Goal: Information Seeking & Learning: Check status

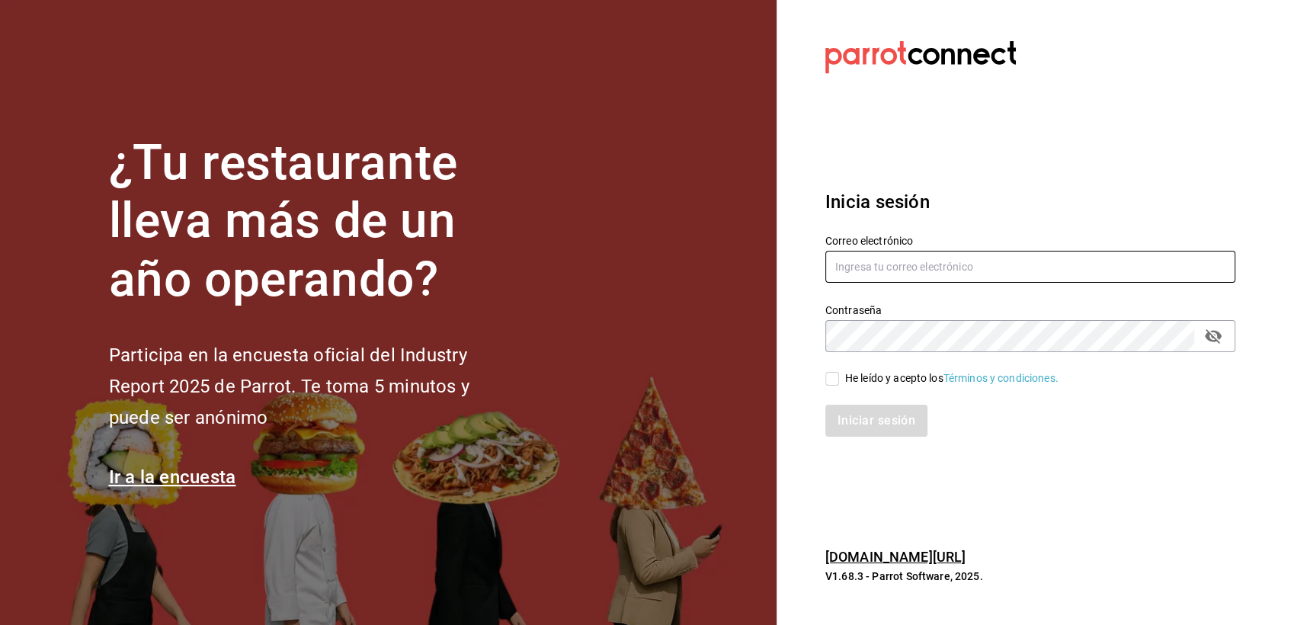
type input "[EMAIL_ADDRESS][DOMAIN_NAME]"
click at [851, 374] on div "He leído y acepto los Términos y condiciones." at bounding box center [951, 378] width 213 height 16
click at [839, 374] on input "He leído y acepto los Términos y condiciones." at bounding box center [832, 379] width 14 height 14
checkbox input "true"
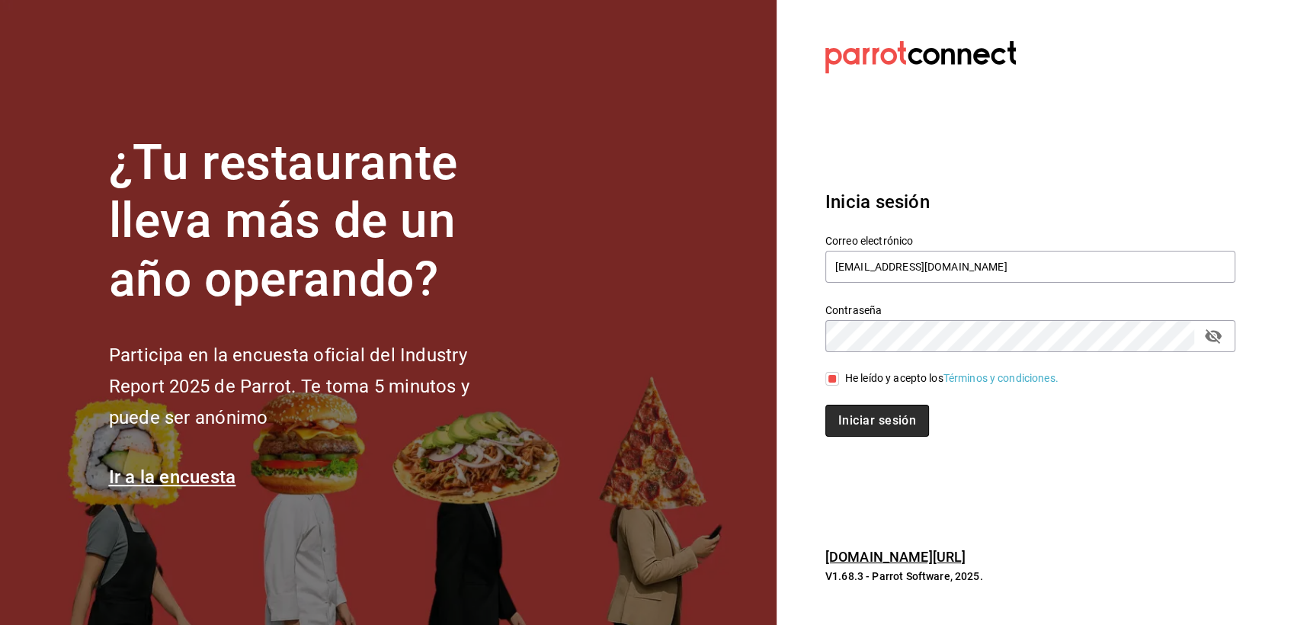
click at [857, 413] on button "Iniciar sesión" at bounding box center [877, 421] width 104 height 32
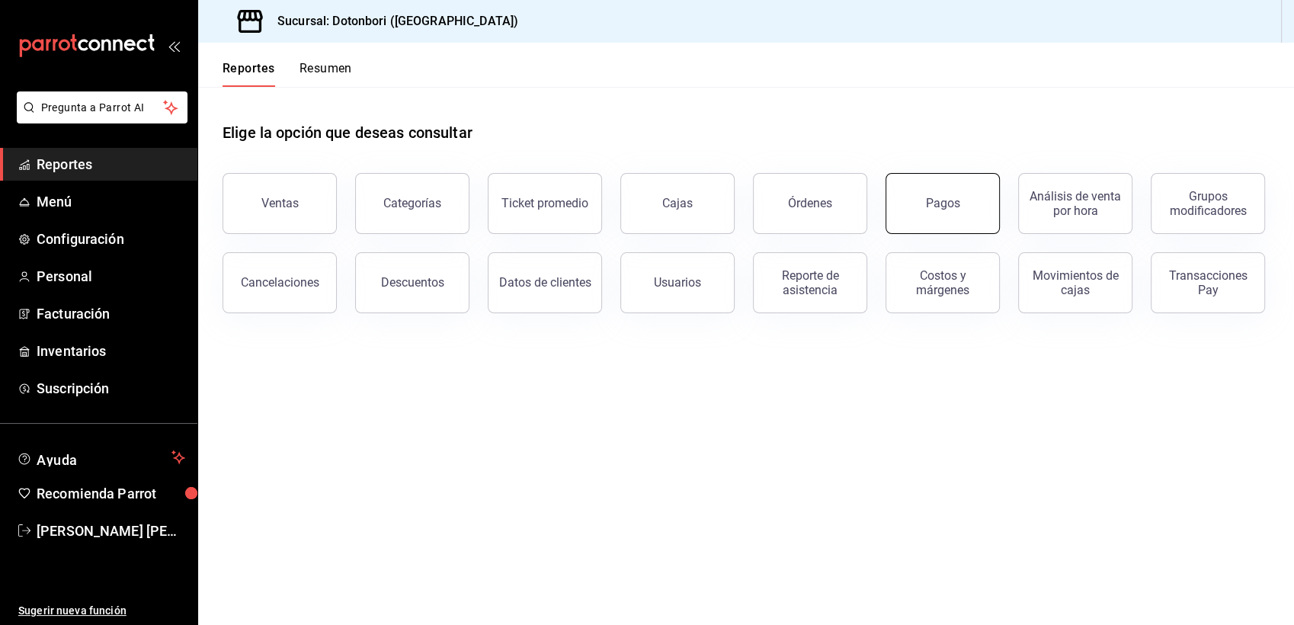
click at [959, 214] on button "Pagos" at bounding box center [943, 203] width 114 height 61
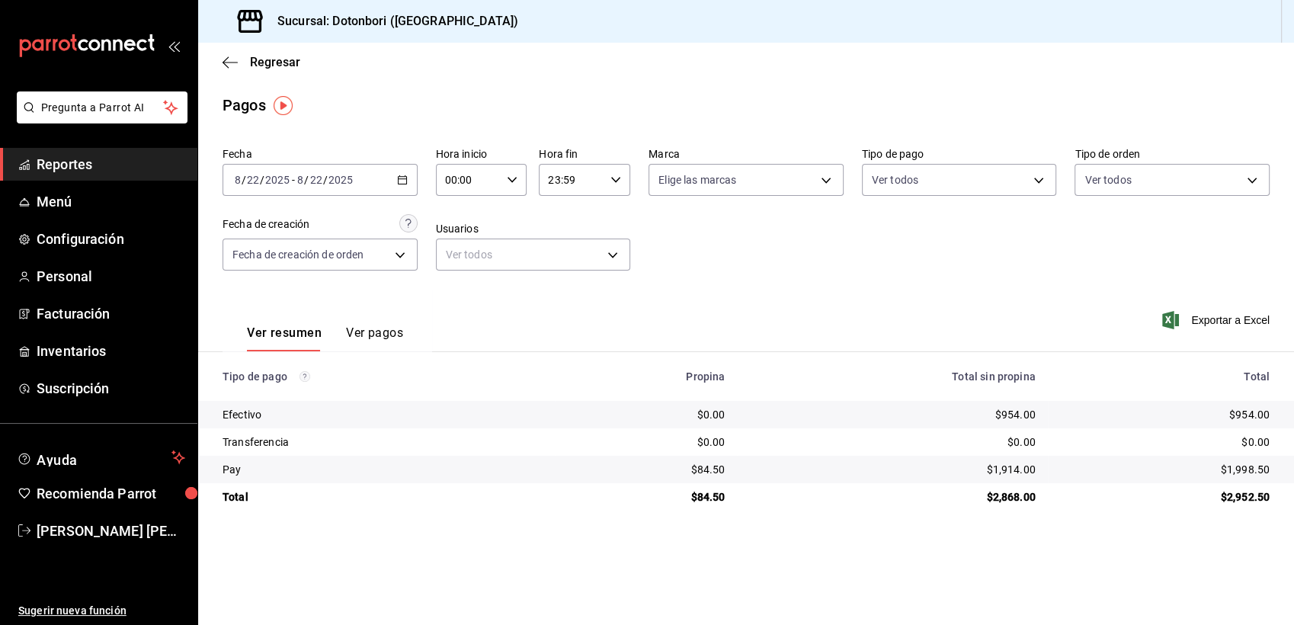
click at [110, 164] on span "Reportes" at bounding box center [111, 164] width 149 height 21
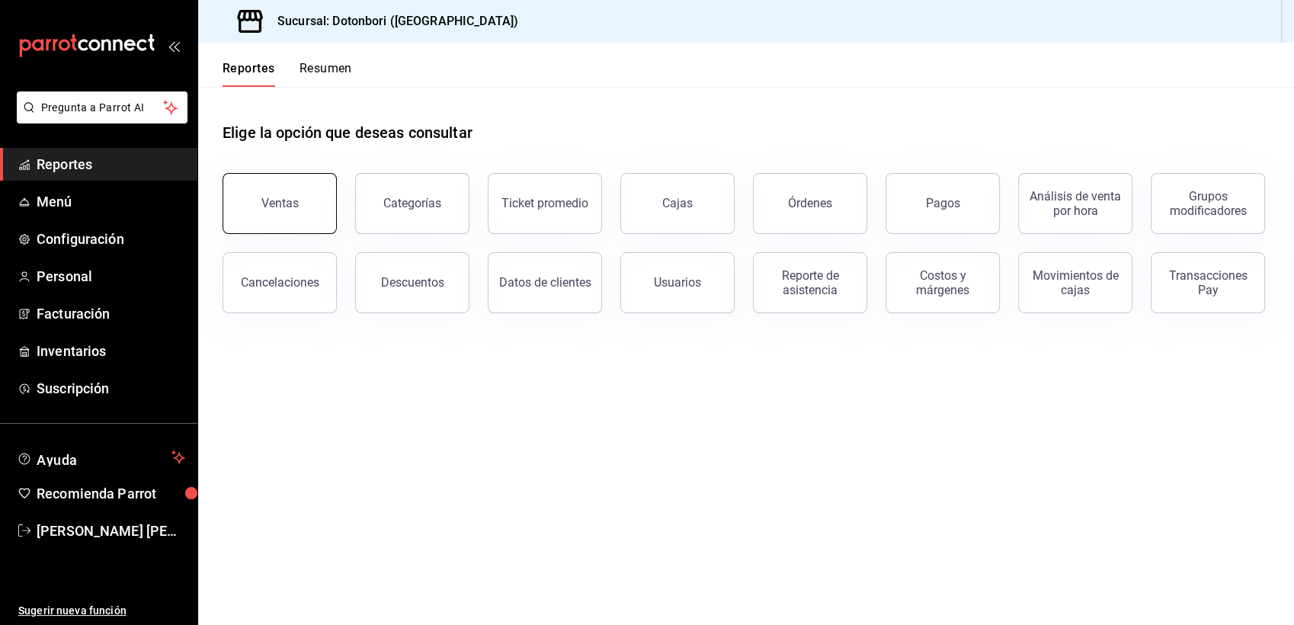
click at [264, 212] on button "Ventas" at bounding box center [280, 203] width 114 height 61
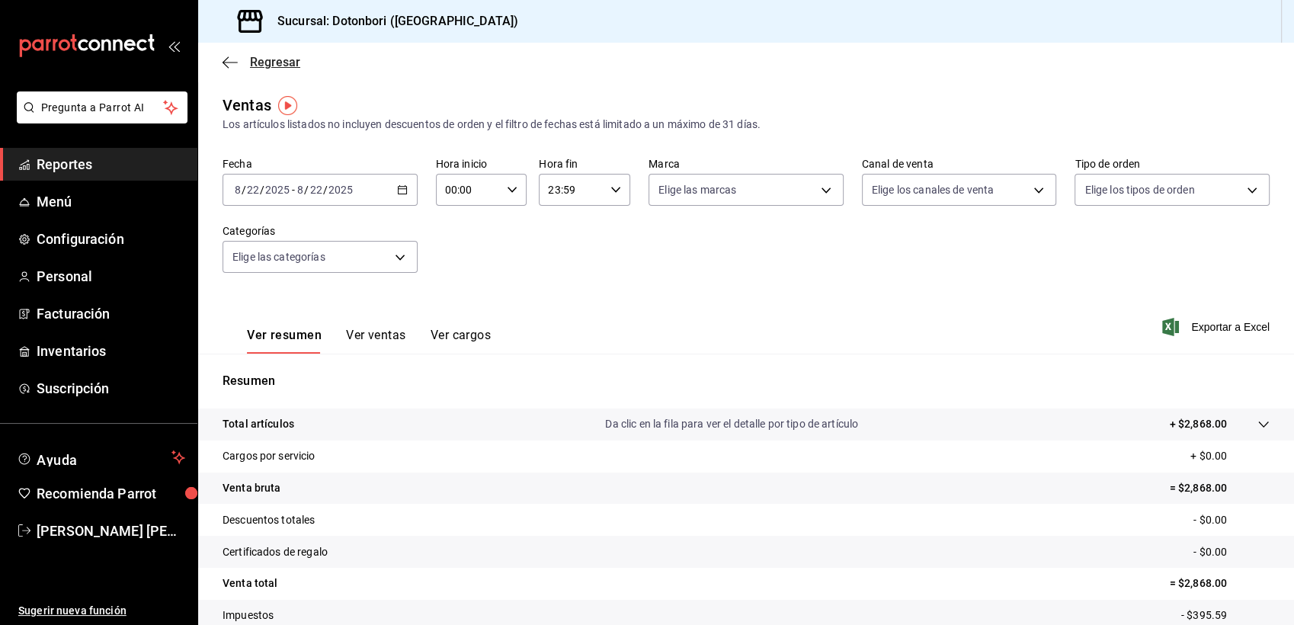
click at [231, 60] on icon "button" at bounding box center [230, 63] width 15 height 14
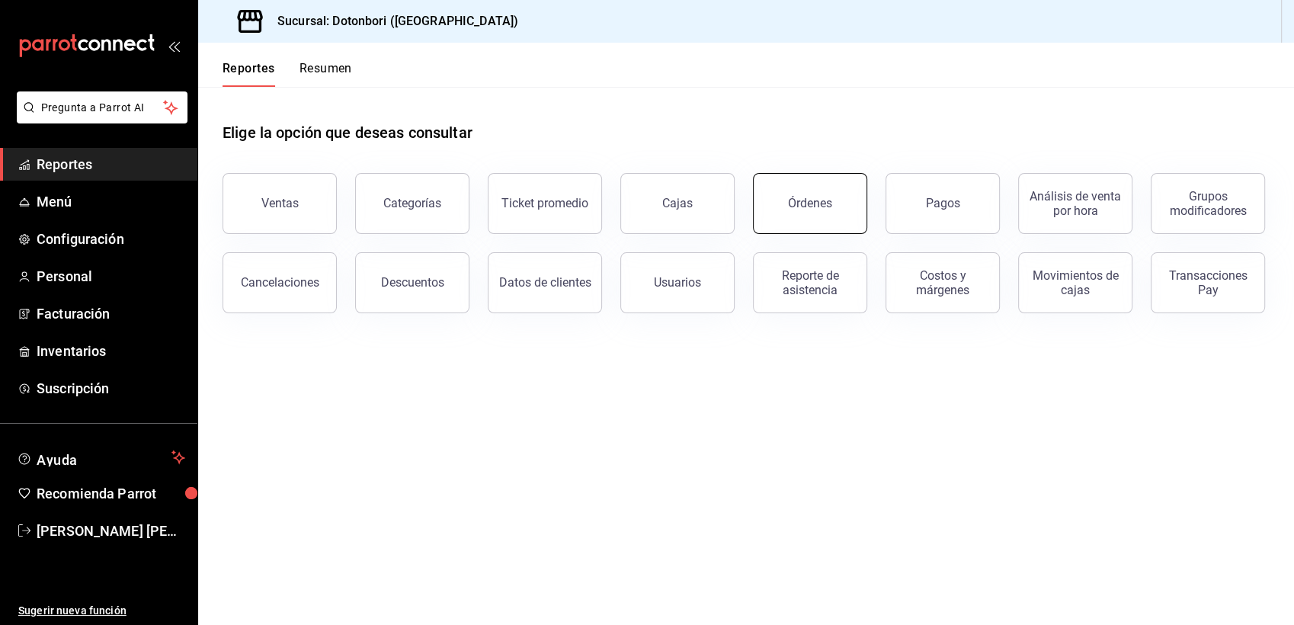
click at [833, 212] on button "Órdenes" at bounding box center [810, 203] width 114 height 61
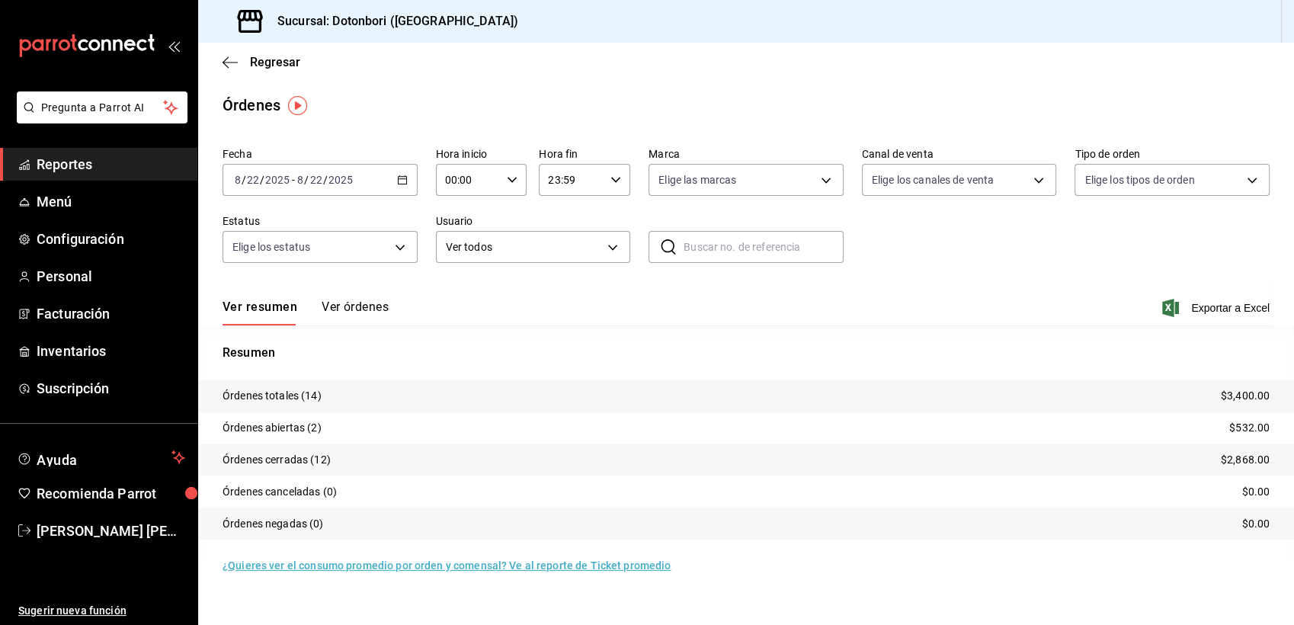
click at [274, 424] on p "Órdenes abiertas (2)" at bounding box center [272, 428] width 99 height 16
click at [282, 455] on p "Órdenes cerradas (12)" at bounding box center [277, 460] width 108 height 16
click at [1226, 449] on tr "Órdenes cerradas (12) $2,868.00" at bounding box center [746, 460] width 1096 height 32
click at [399, 183] on icon "button" at bounding box center [402, 180] width 11 height 11
click at [255, 258] on span "Ayer" at bounding box center [295, 260] width 118 height 16
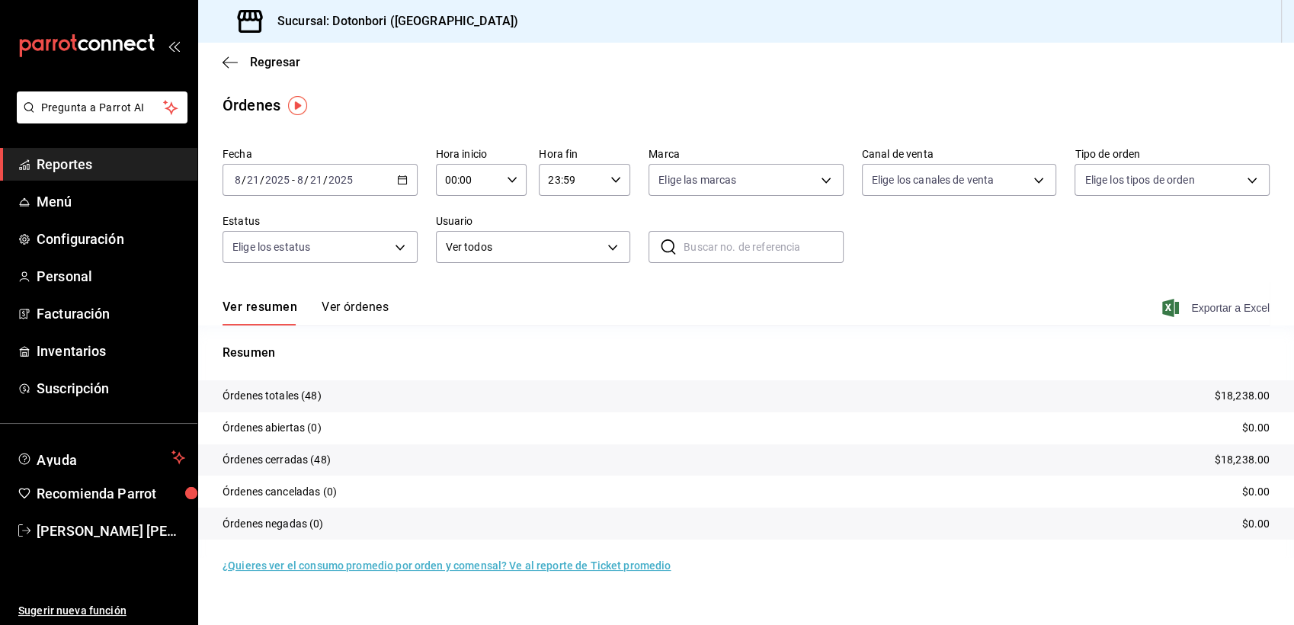
click at [1256, 299] on span "Exportar a Excel" at bounding box center [1217, 308] width 104 height 18
click at [287, 431] on p "Órdenes abiertas (0)" at bounding box center [272, 428] width 99 height 16
click at [1263, 427] on p "$0.00" at bounding box center [1256, 428] width 28 height 16
click at [226, 63] on icon "button" at bounding box center [230, 63] width 15 height 14
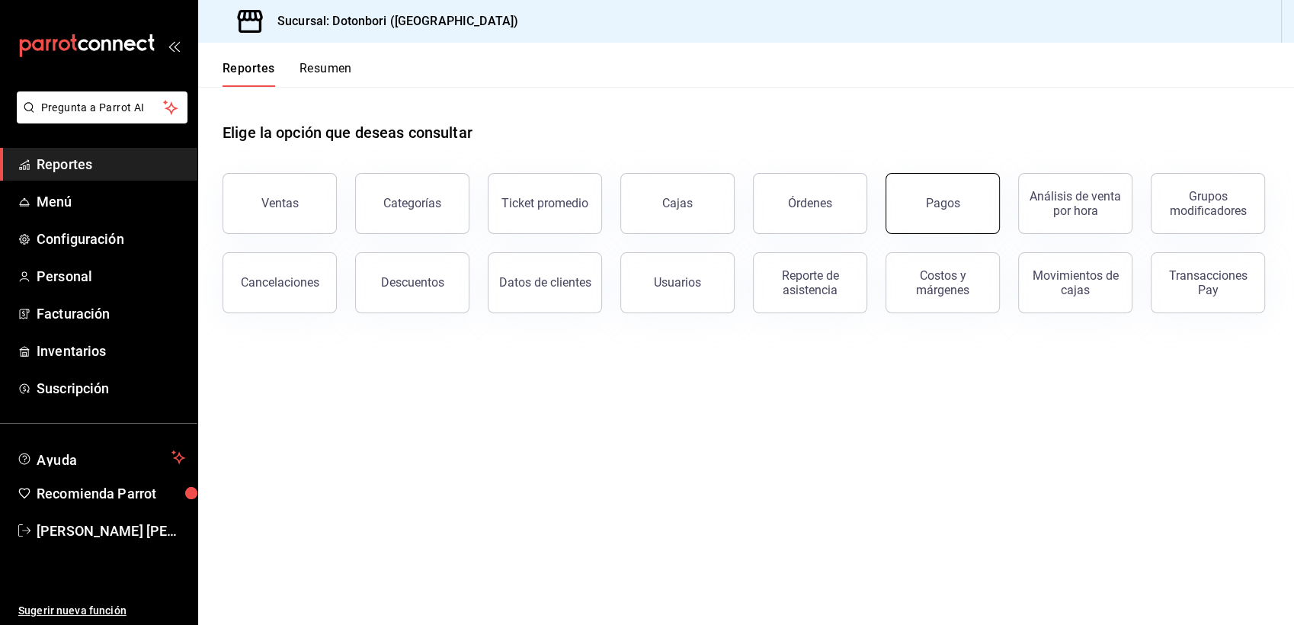
click at [948, 226] on button "Pagos" at bounding box center [943, 203] width 114 height 61
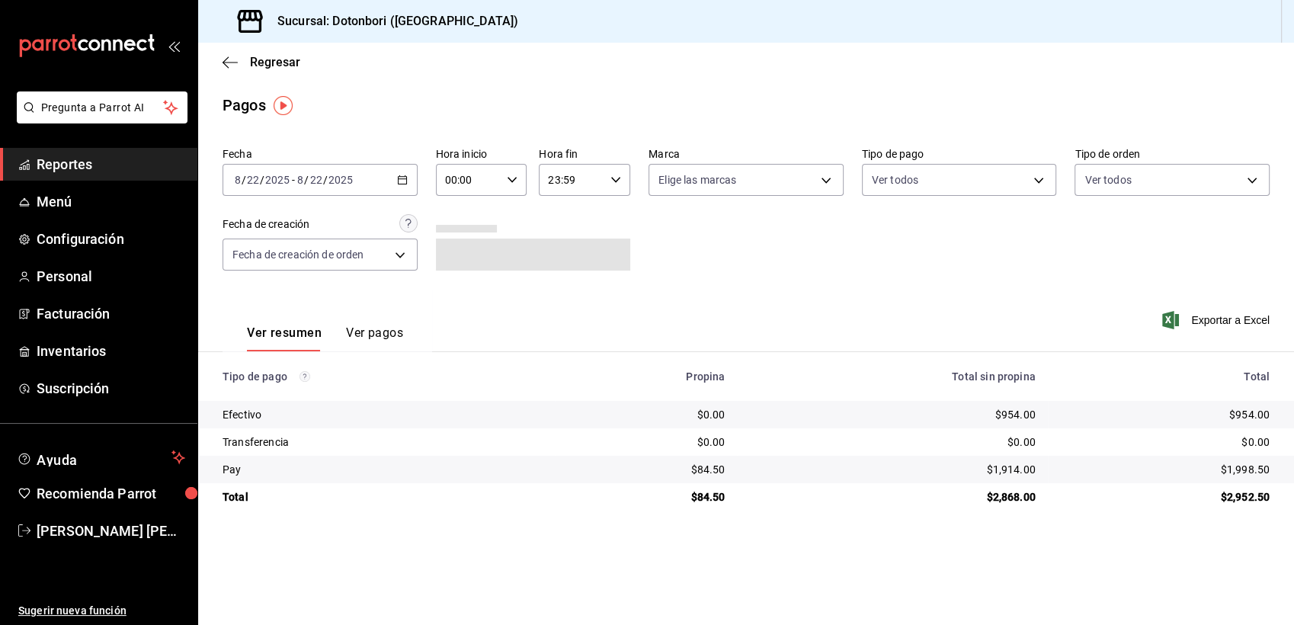
click at [397, 187] on div "2025-08-22 8 / 22 / 2025 - 2025-08-22 8 / 22 / 2025" at bounding box center [320, 180] width 195 height 32
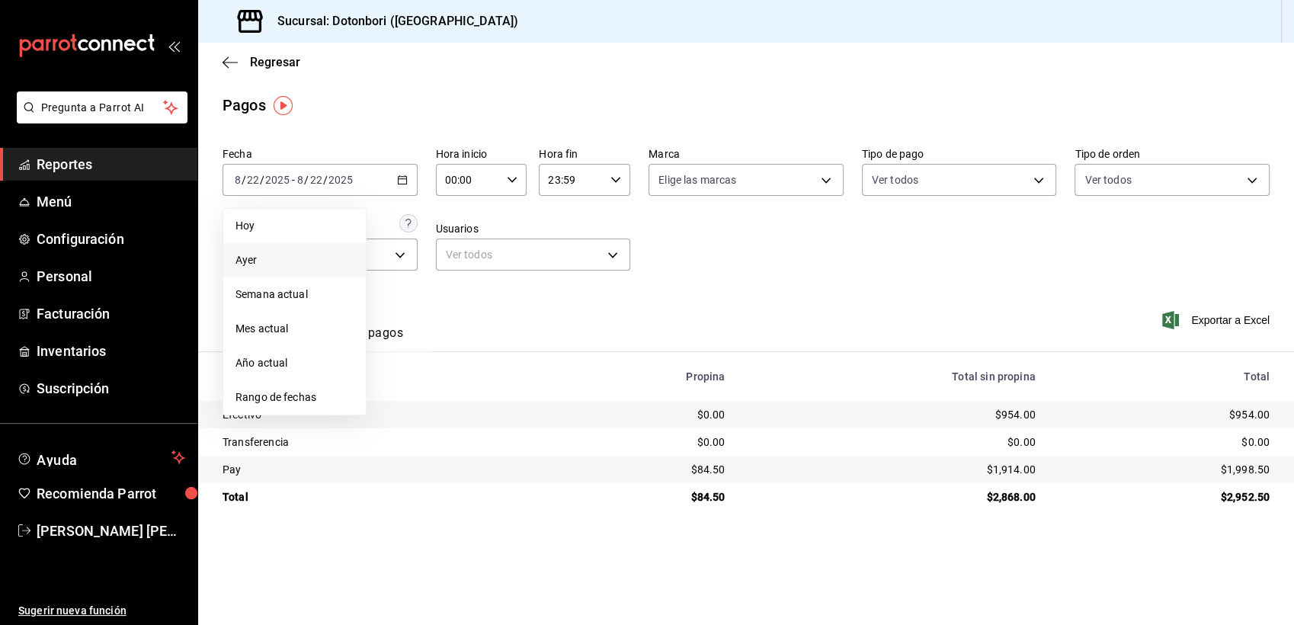
click at [256, 257] on span "Ayer" at bounding box center [295, 260] width 118 height 16
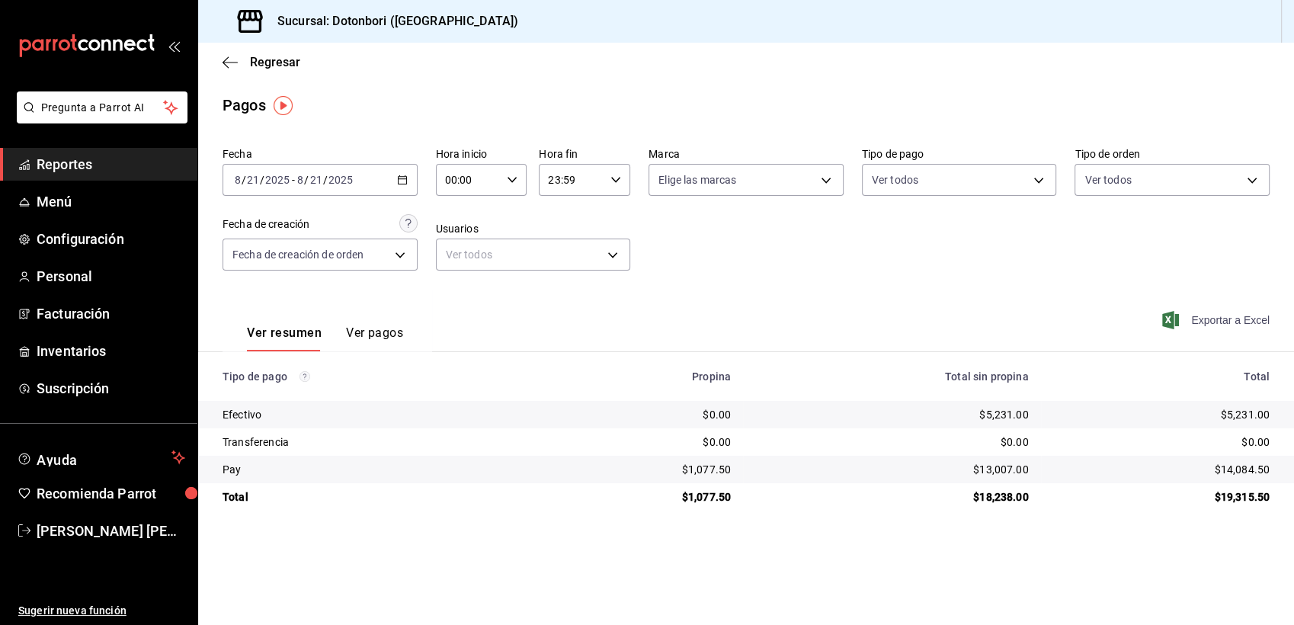
click at [1233, 323] on span "Exportar a Excel" at bounding box center [1217, 320] width 104 height 18
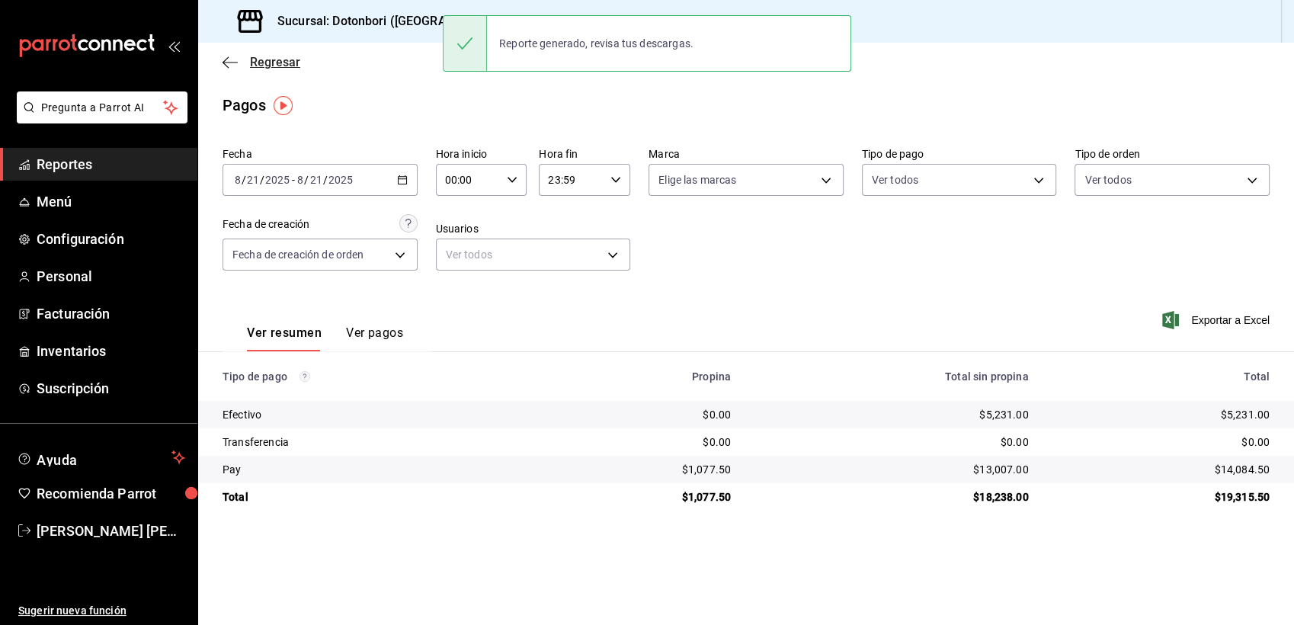
click at [227, 66] on icon "button" at bounding box center [226, 61] width 6 height 11
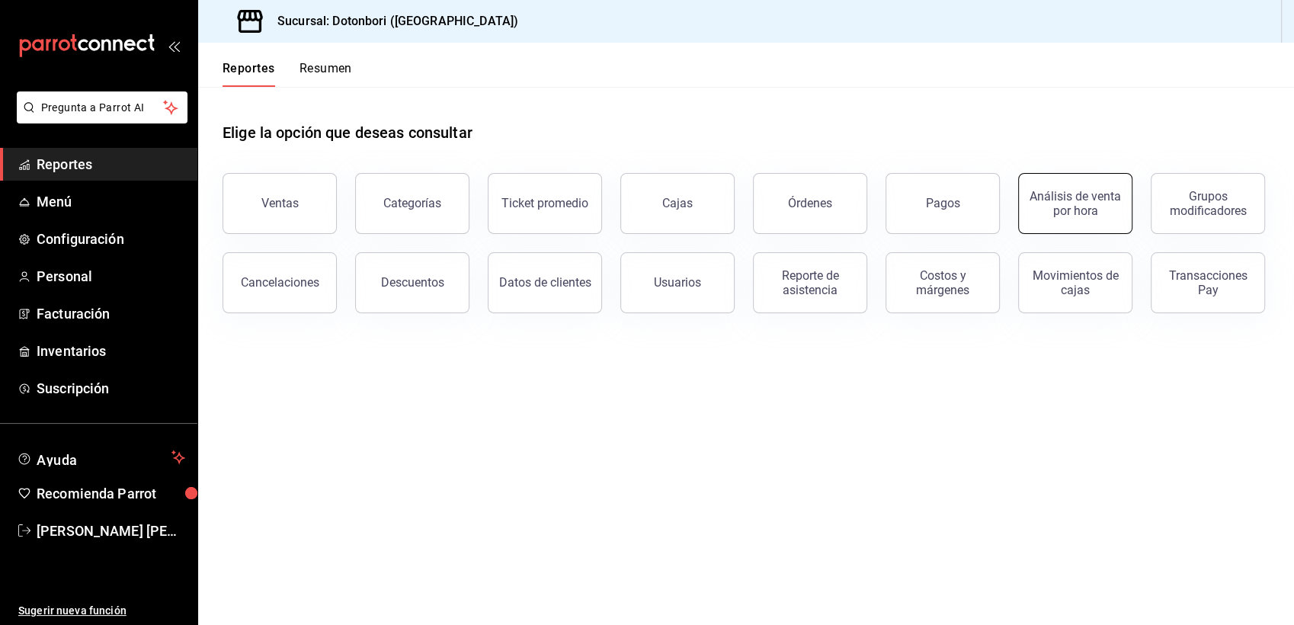
click at [1053, 198] on div "Análisis de venta por hora" at bounding box center [1075, 203] width 95 height 29
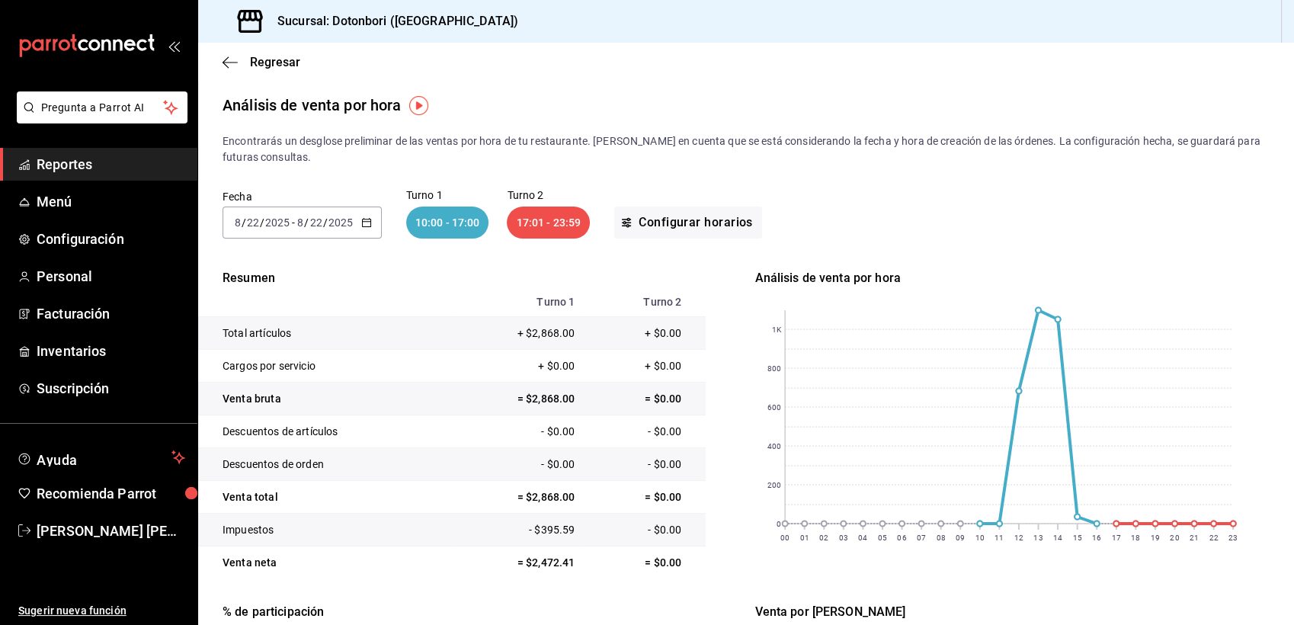
click at [356, 225] on div "2025-08-22 8 / 22 / 2025 - 2025-08-22 8 / 22 / 2025" at bounding box center [302, 223] width 159 height 32
click at [250, 309] on span "Ayer" at bounding box center [295, 303] width 118 height 16
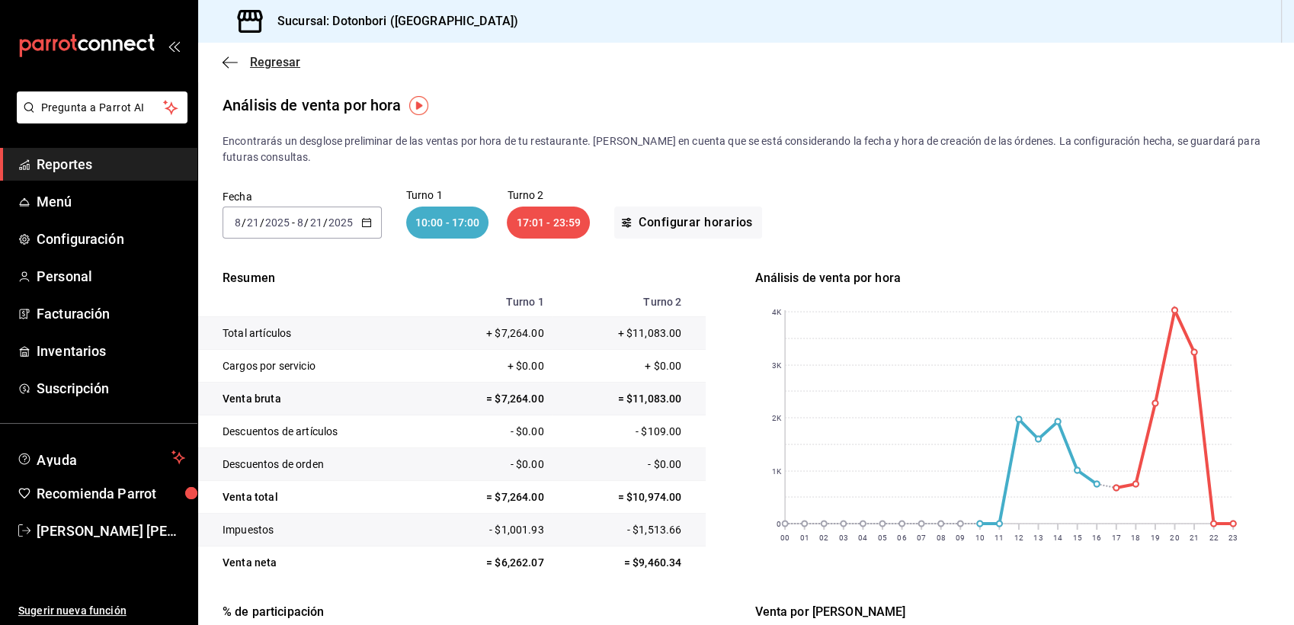
click at [231, 63] on icon "button" at bounding box center [230, 63] width 15 height 14
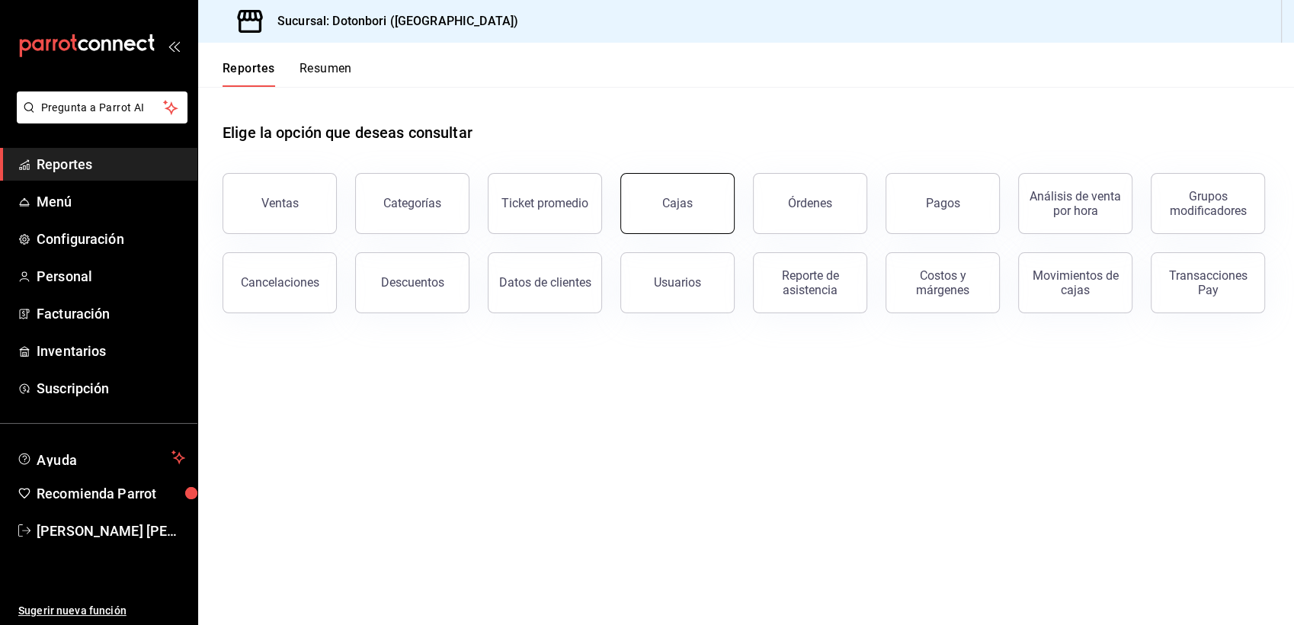
click at [662, 204] on button "Cajas" at bounding box center [677, 203] width 114 height 61
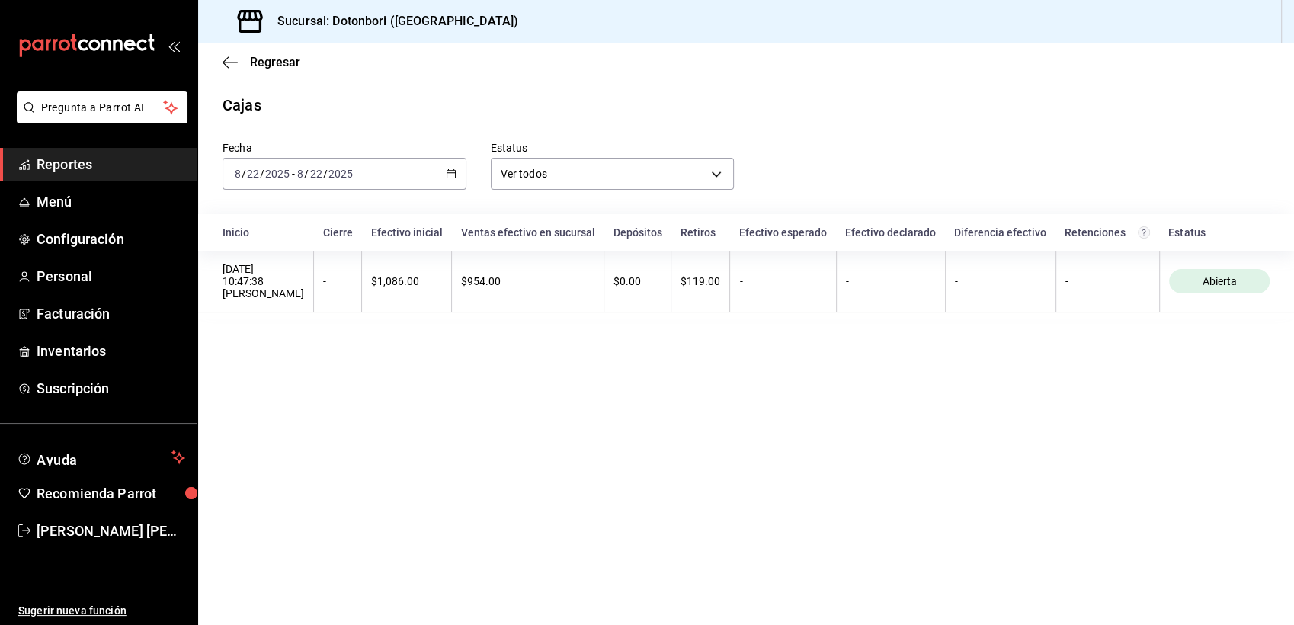
click at [450, 173] on \(Stroke\) "button" at bounding box center [451, 172] width 8 height 1
click at [256, 254] on span "Ayer" at bounding box center [295, 254] width 118 height 16
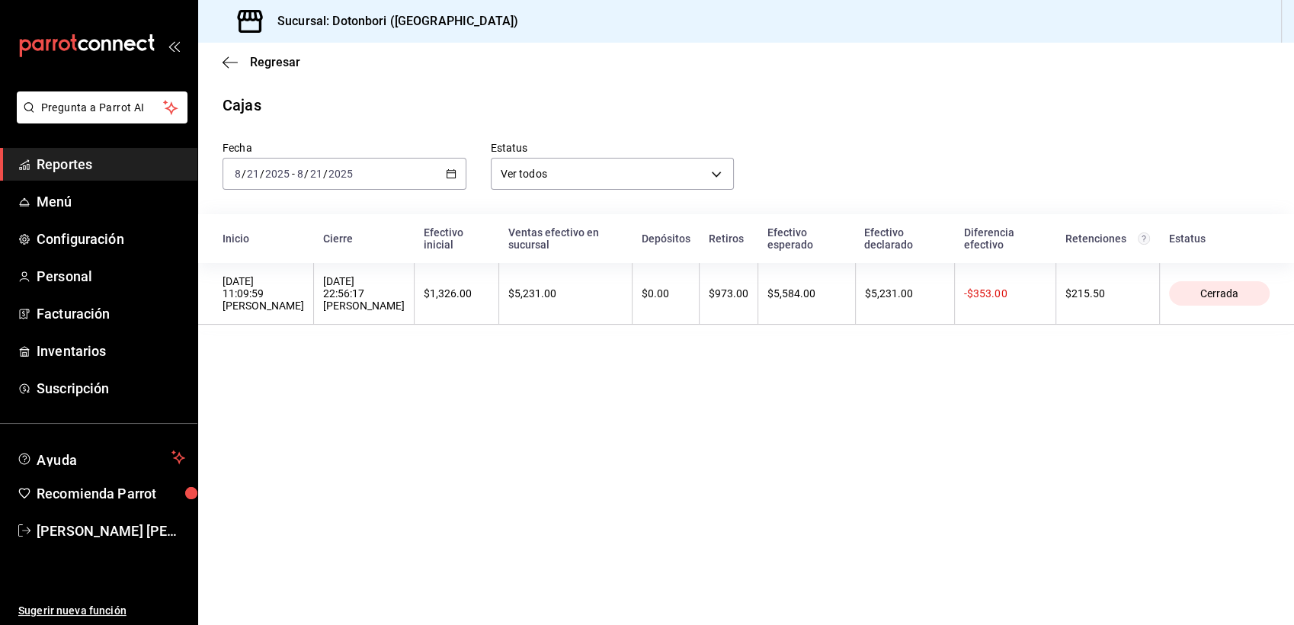
click at [229, 72] on div "Regresar" at bounding box center [746, 62] width 1096 height 39
click at [226, 51] on div "Regresar" at bounding box center [746, 62] width 1096 height 39
click at [232, 56] on icon "button" at bounding box center [230, 63] width 15 height 14
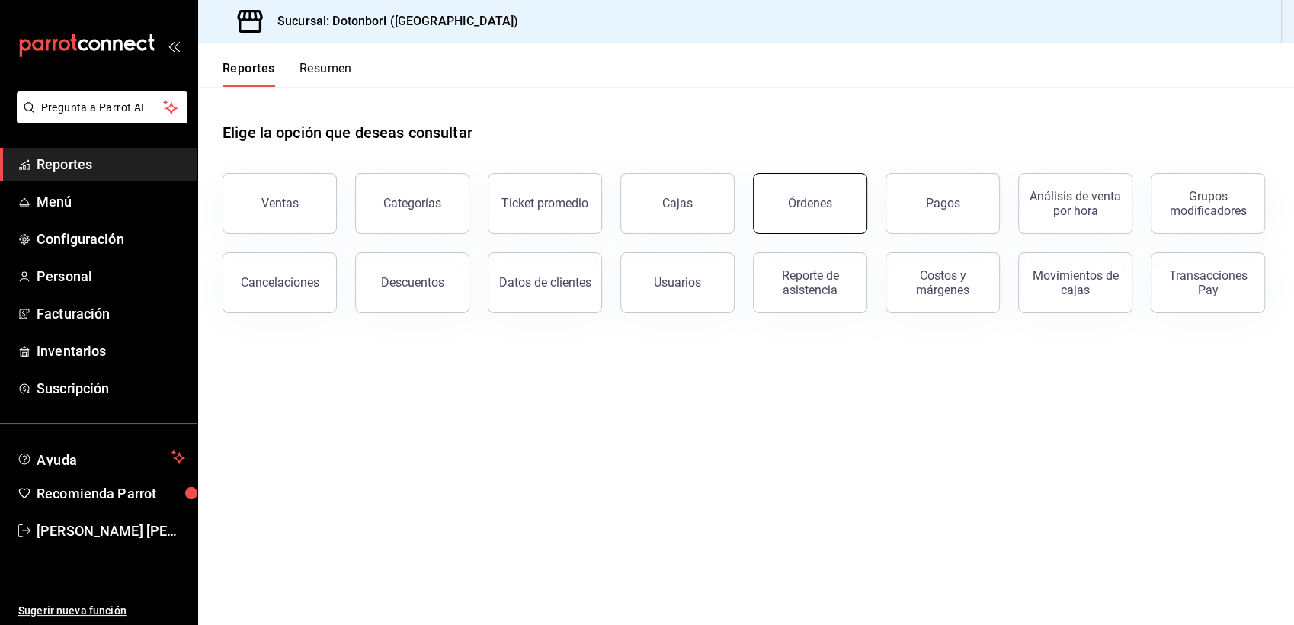
click at [805, 210] on button "Órdenes" at bounding box center [810, 203] width 114 height 61
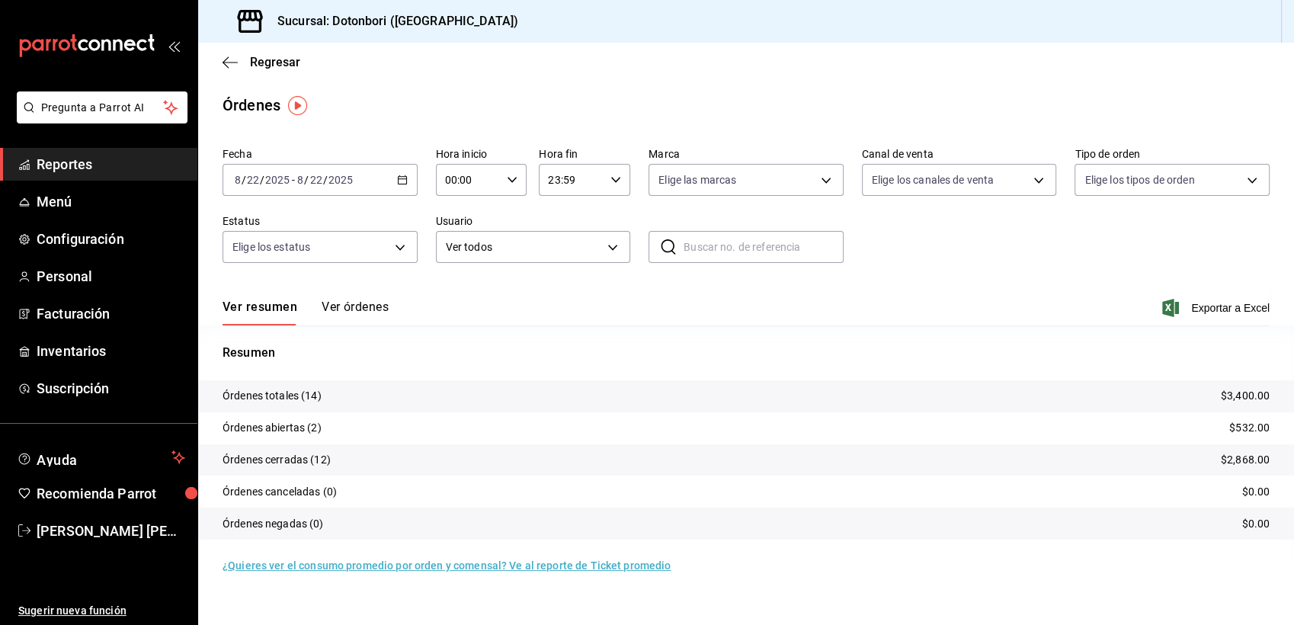
click at [1239, 399] on p "$3,400.00" at bounding box center [1245, 396] width 49 height 16
click at [223, 59] on icon "button" at bounding box center [230, 63] width 15 height 14
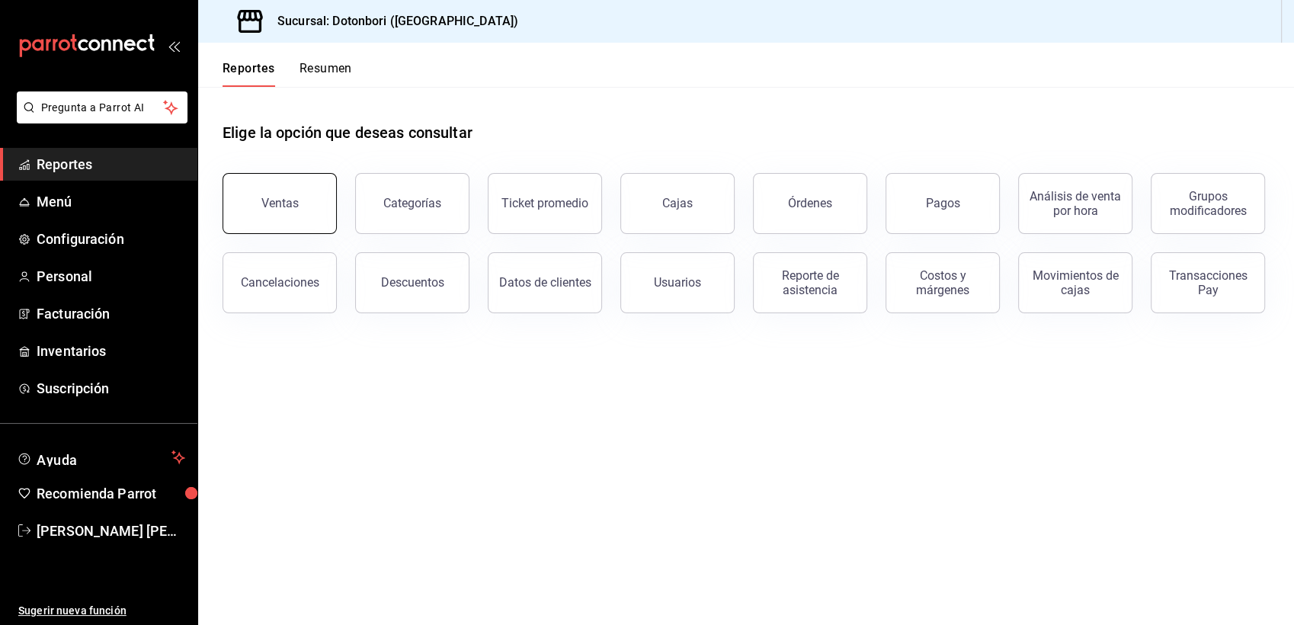
click at [302, 199] on button "Ventas" at bounding box center [280, 203] width 114 height 61
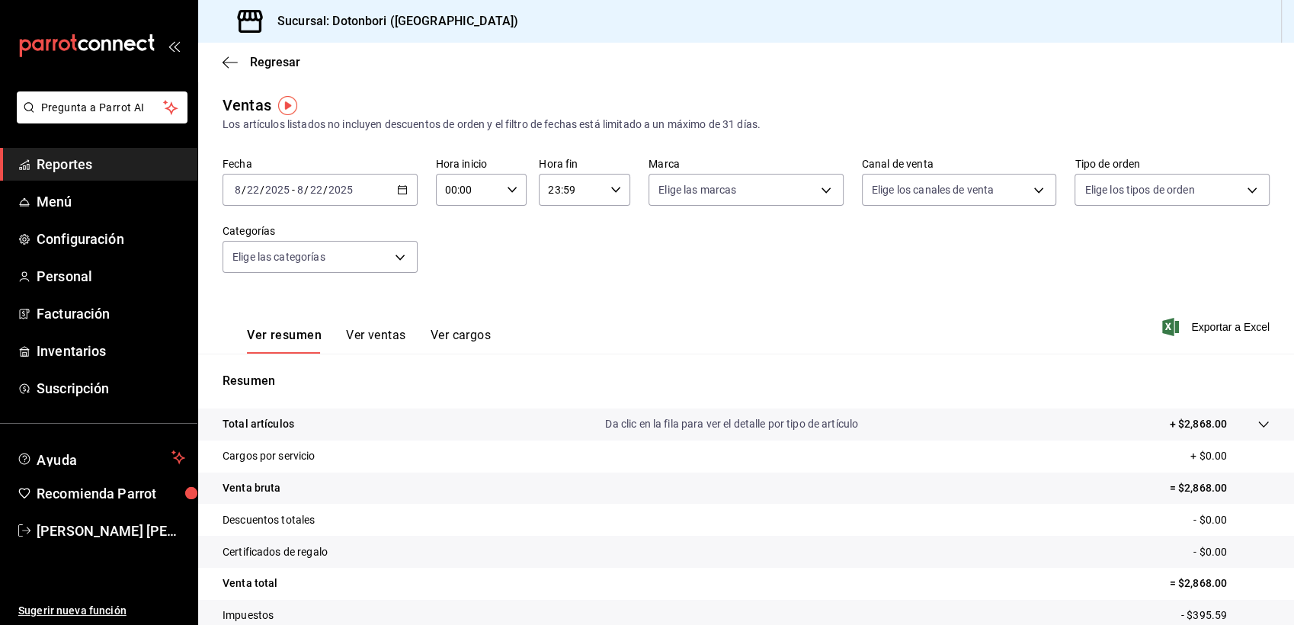
click at [390, 186] on div "2025-08-22 8 / 22 / 2025 - 2025-08-22 8 / 22 / 2025" at bounding box center [320, 190] width 195 height 32
click at [248, 273] on span "Ayer" at bounding box center [295, 270] width 118 height 16
click at [1226, 334] on span "Exportar a Excel" at bounding box center [1217, 327] width 104 height 18
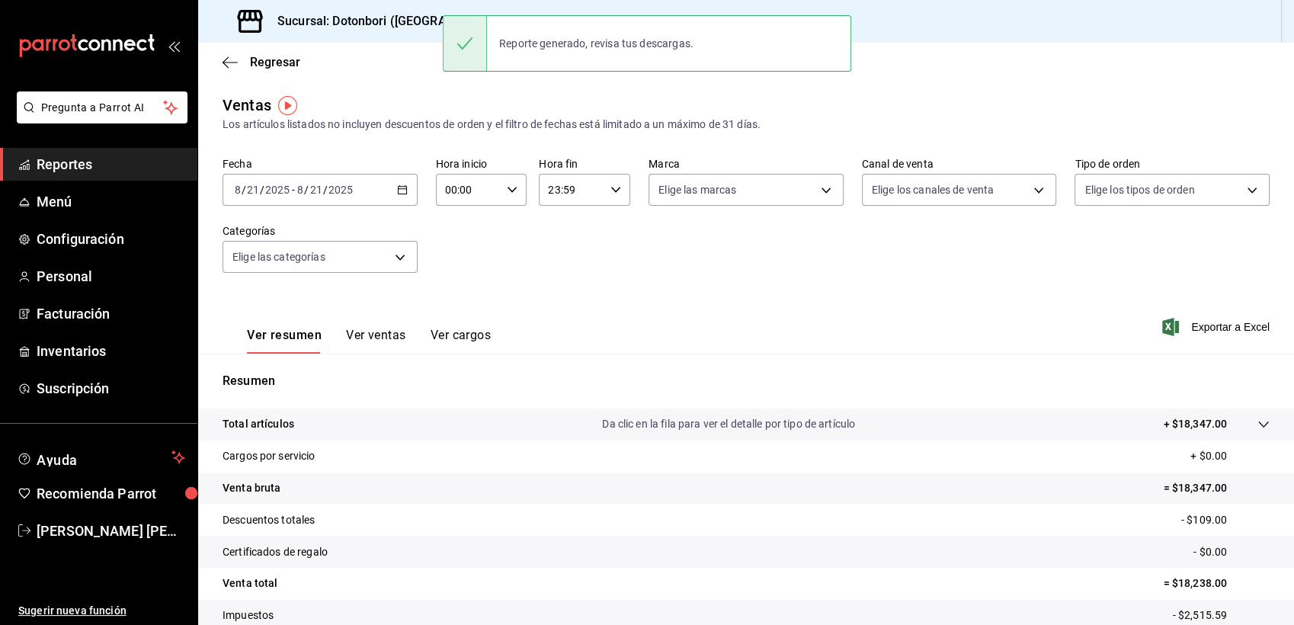
click at [877, 558] on tr "Certificados de regalo - $0.00" at bounding box center [746, 552] width 1096 height 32
click at [220, 66] on div "Regresar" at bounding box center [746, 62] width 1096 height 39
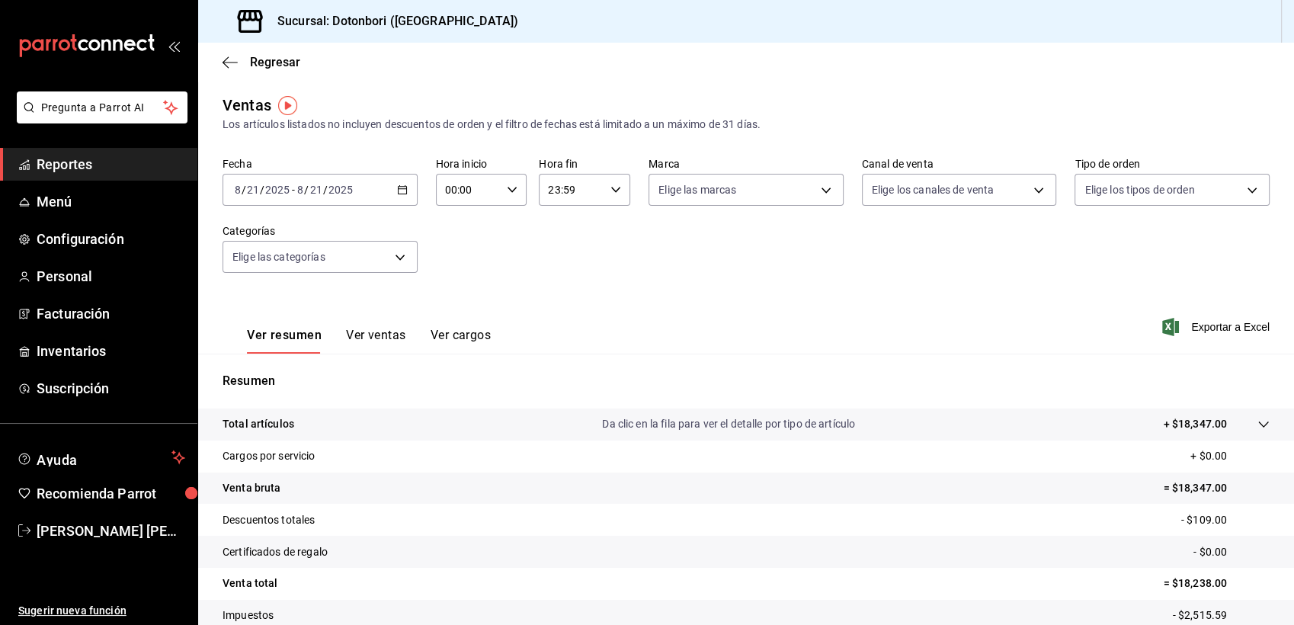
click at [390, 338] on button "Ver ventas" at bounding box center [376, 341] width 60 height 26
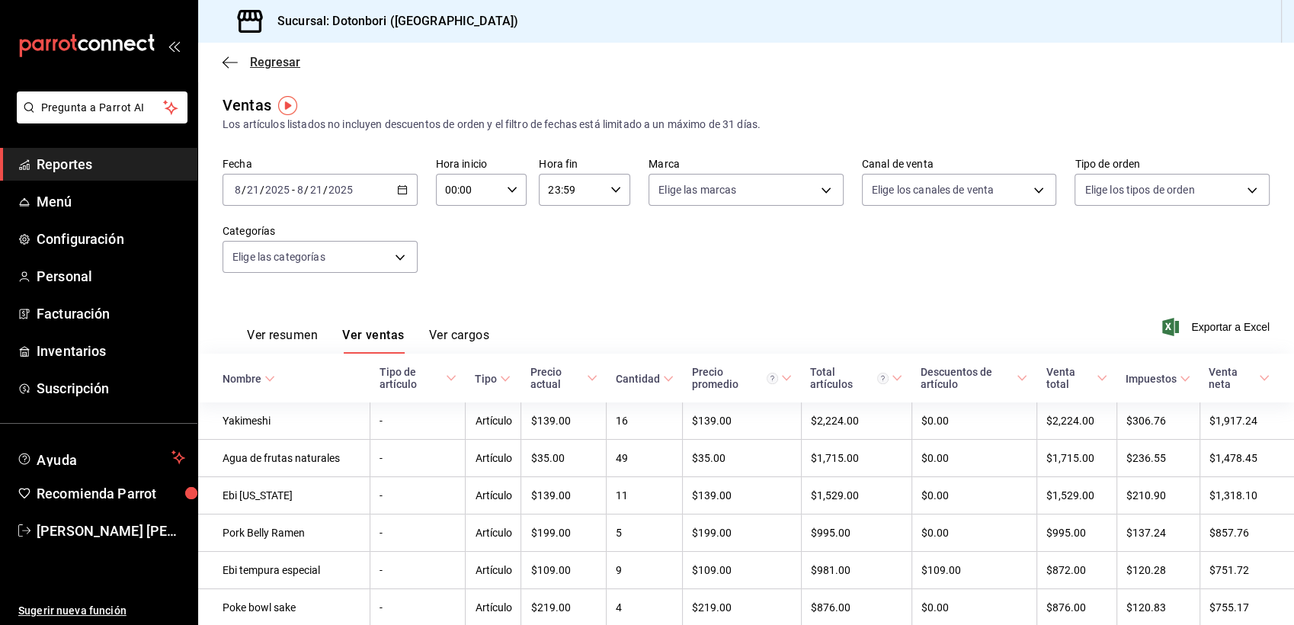
click at [223, 66] on icon "button" at bounding box center [230, 63] width 15 height 14
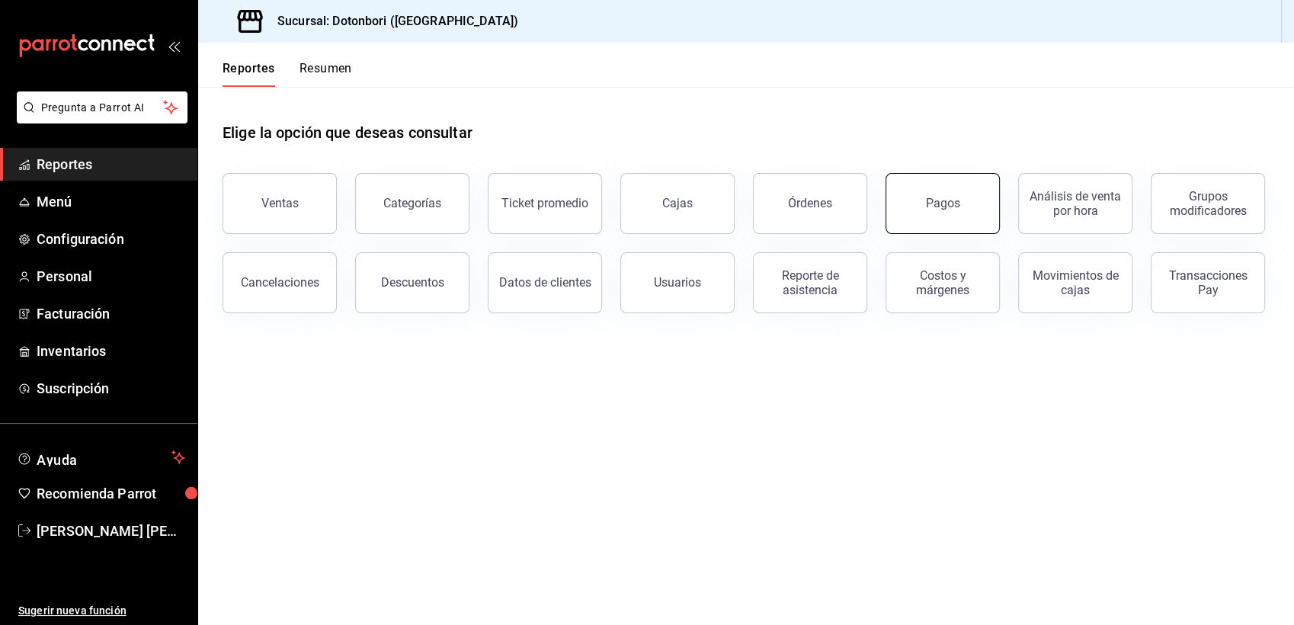
click at [948, 211] on button "Pagos" at bounding box center [943, 203] width 114 height 61
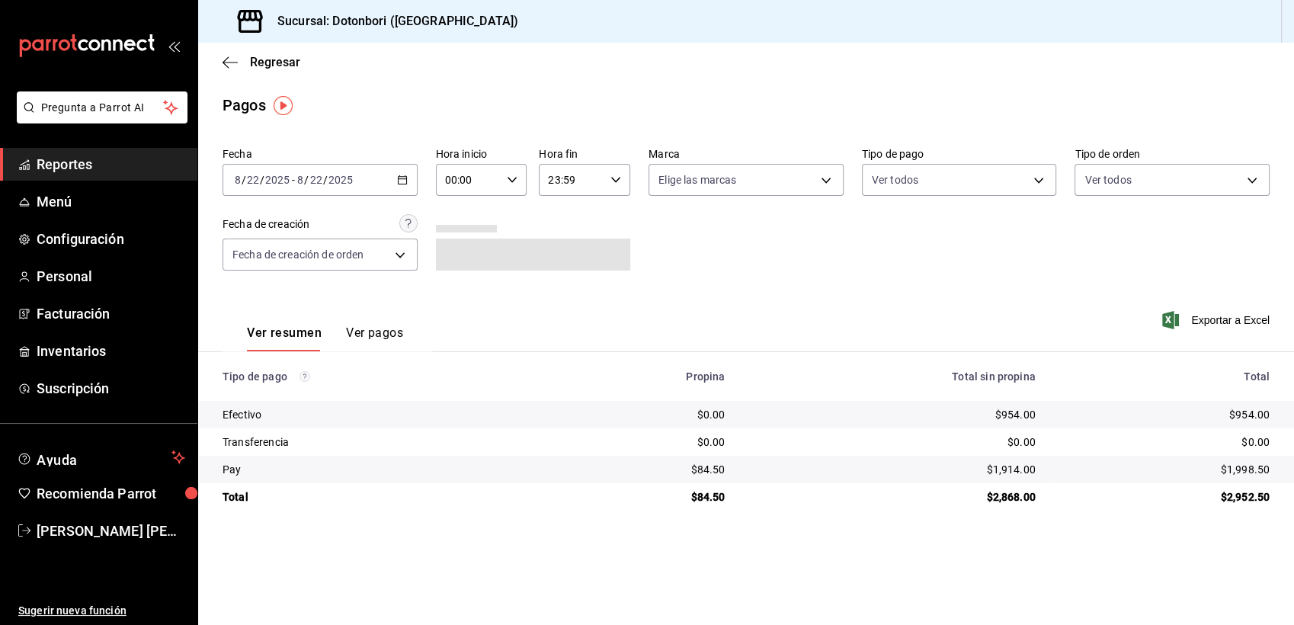
click at [384, 332] on button "Ver pagos" at bounding box center [374, 338] width 57 height 26
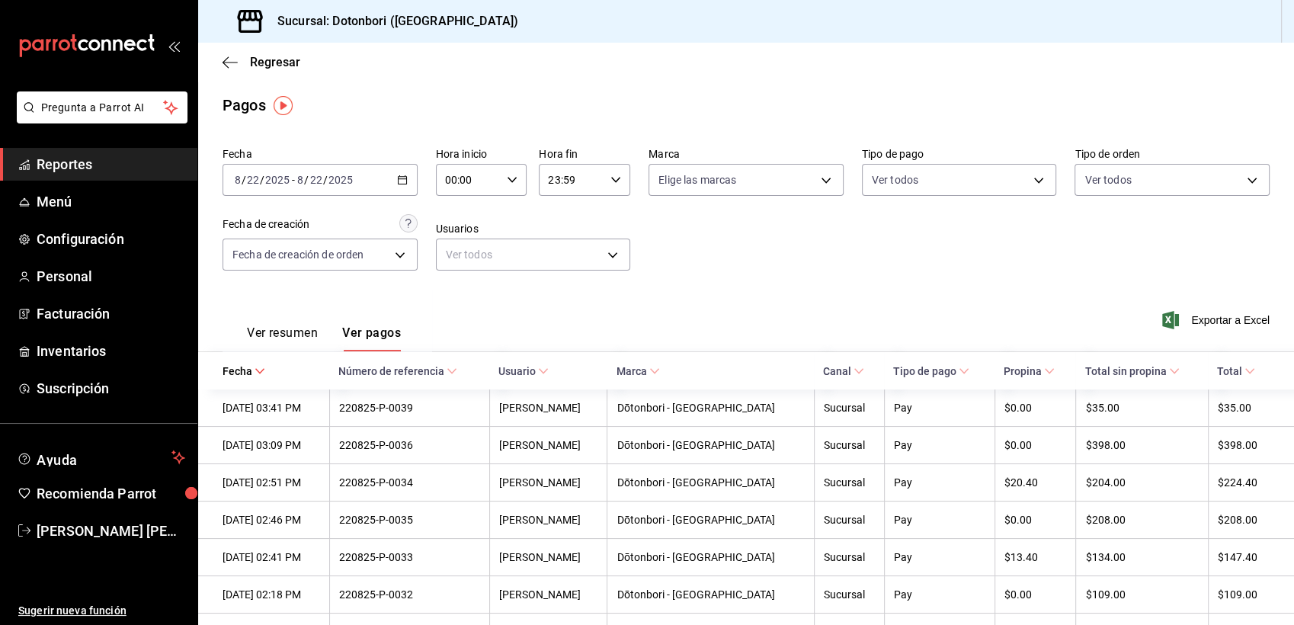
click at [412, 177] on div "2025-08-22 8 / 22 / 2025 - 2025-08-22 8 / 22 / 2025" at bounding box center [320, 180] width 195 height 32
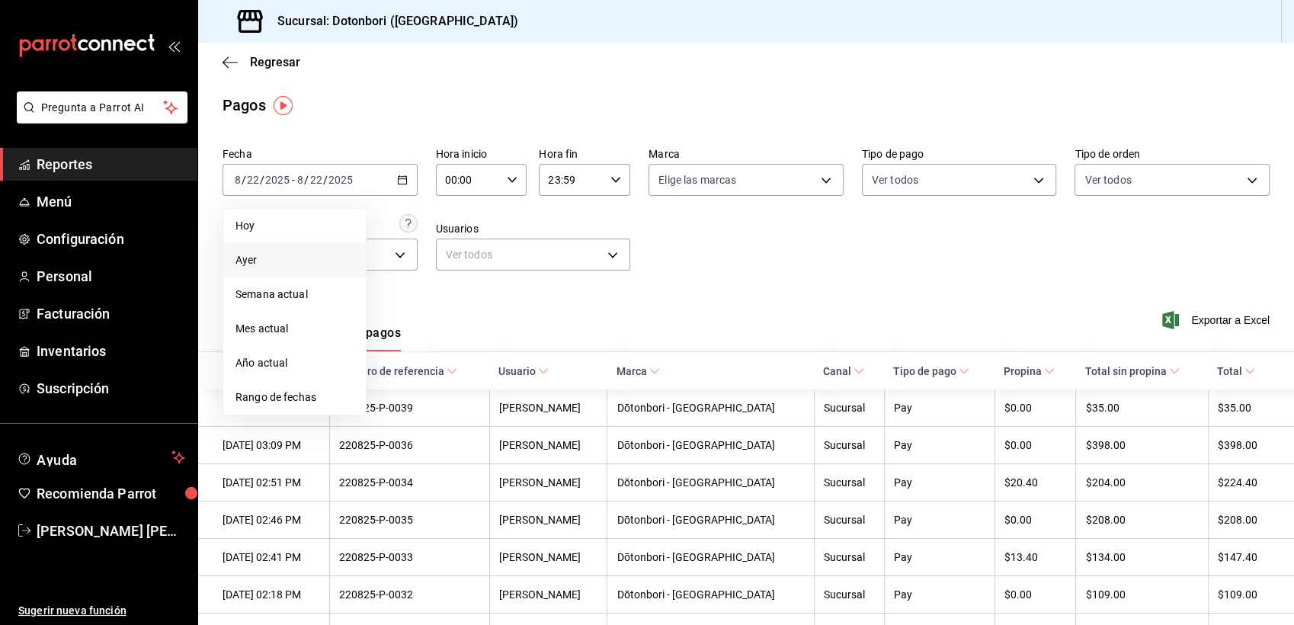
click at [252, 263] on span "Ayer" at bounding box center [295, 260] width 118 height 16
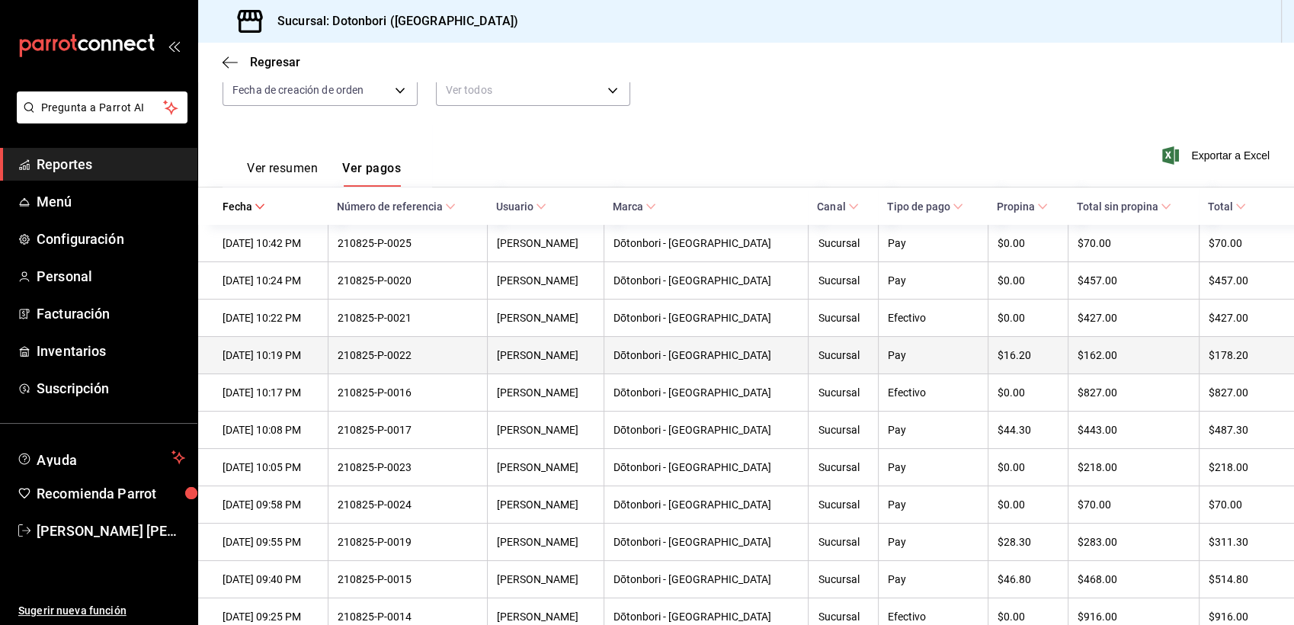
scroll to position [169, 0]
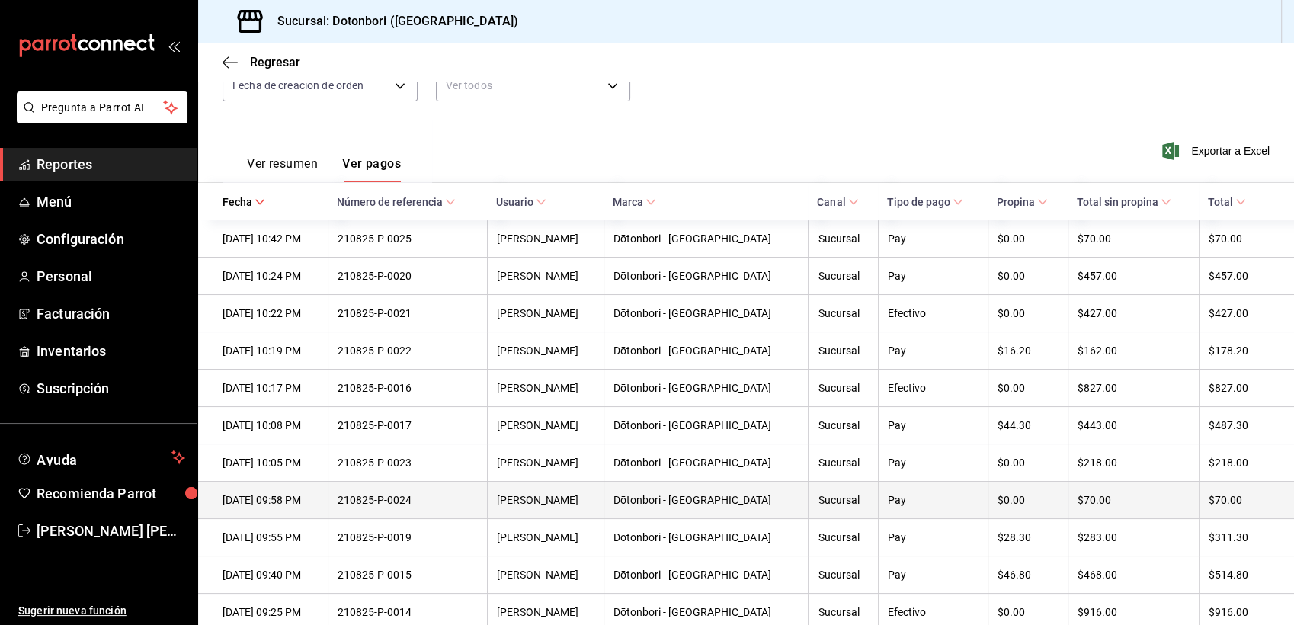
click at [311, 506] on div "21/08/2025 09:58 PM" at bounding box center [271, 500] width 96 height 12
drag, startPoint x: 335, startPoint y: 511, endPoint x: 216, endPoint y: 511, distance: 118.9
click at [216, 511] on th "21/08/2025 09:58 PM" at bounding box center [263, 500] width 130 height 37
drag, startPoint x: 216, startPoint y: 511, endPoint x: 338, endPoint y: 521, distance: 123.1
click at [328, 519] on th "21/08/2025 09:58 PM" at bounding box center [263, 500] width 130 height 37
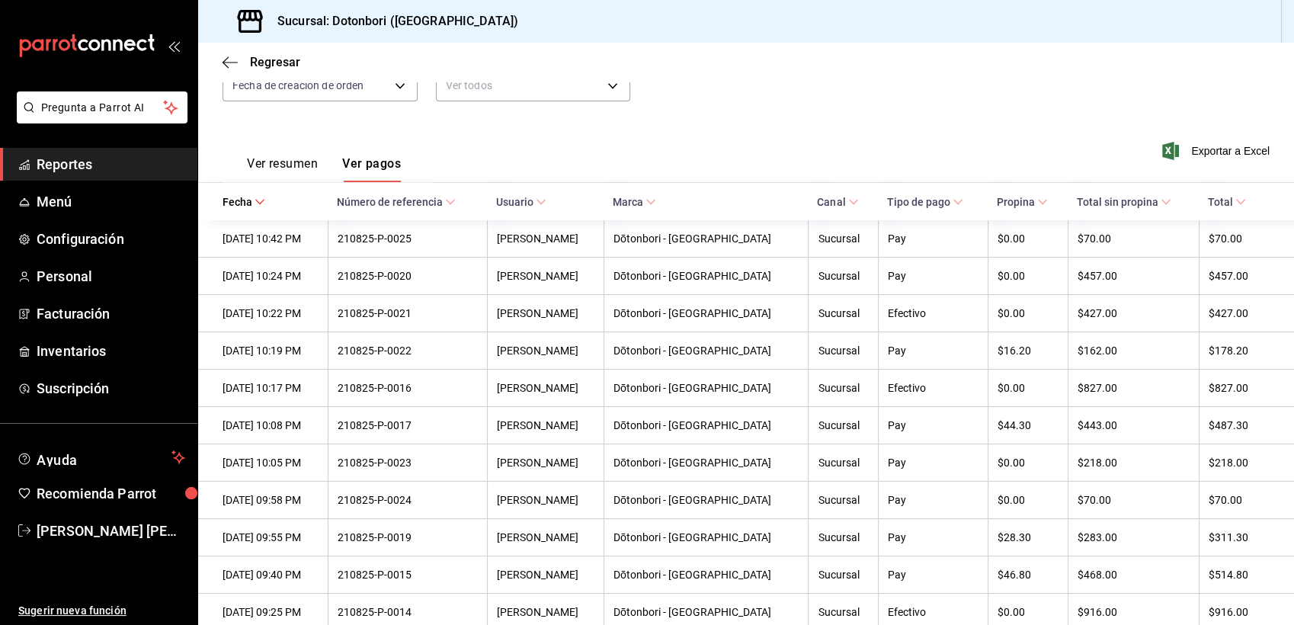
click at [210, 61] on div "Regresar" at bounding box center [746, 62] width 1096 height 39
click at [216, 66] on div "Regresar" at bounding box center [746, 62] width 1096 height 39
click at [226, 66] on icon "button" at bounding box center [230, 63] width 15 height 14
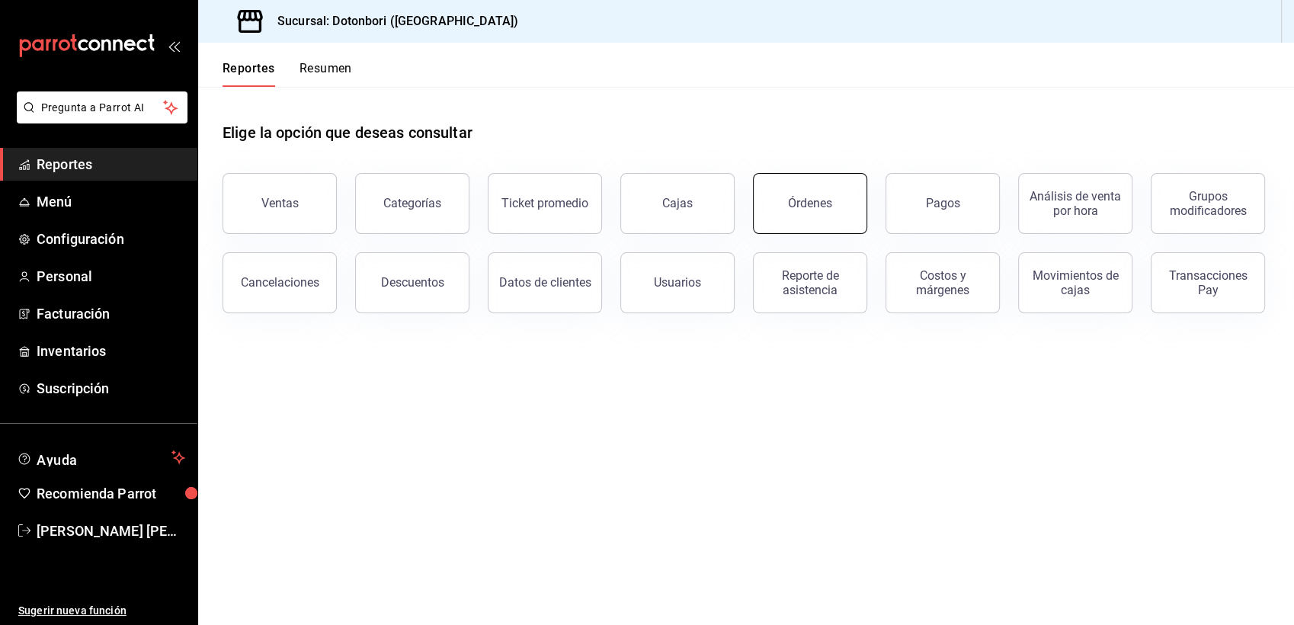
click at [777, 192] on button "Órdenes" at bounding box center [810, 203] width 114 height 61
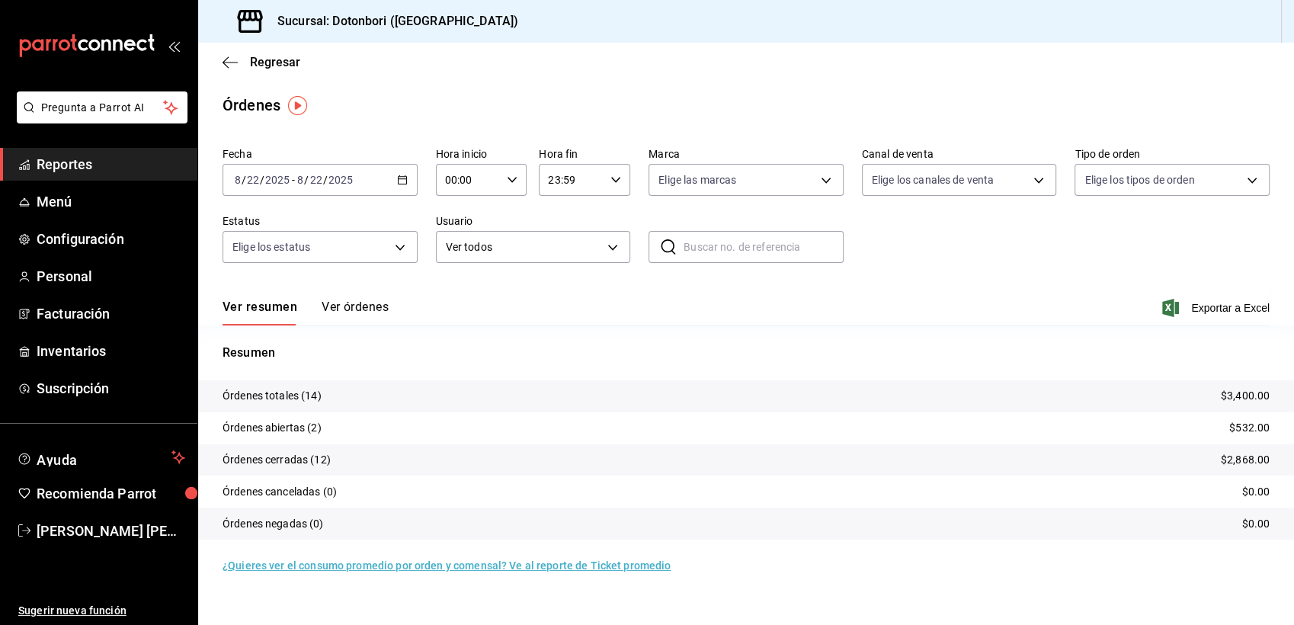
click at [279, 400] on p "Órdenes totales (14)" at bounding box center [272, 396] width 99 height 16
click at [329, 306] on button "Ver órdenes" at bounding box center [355, 313] width 67 height 26
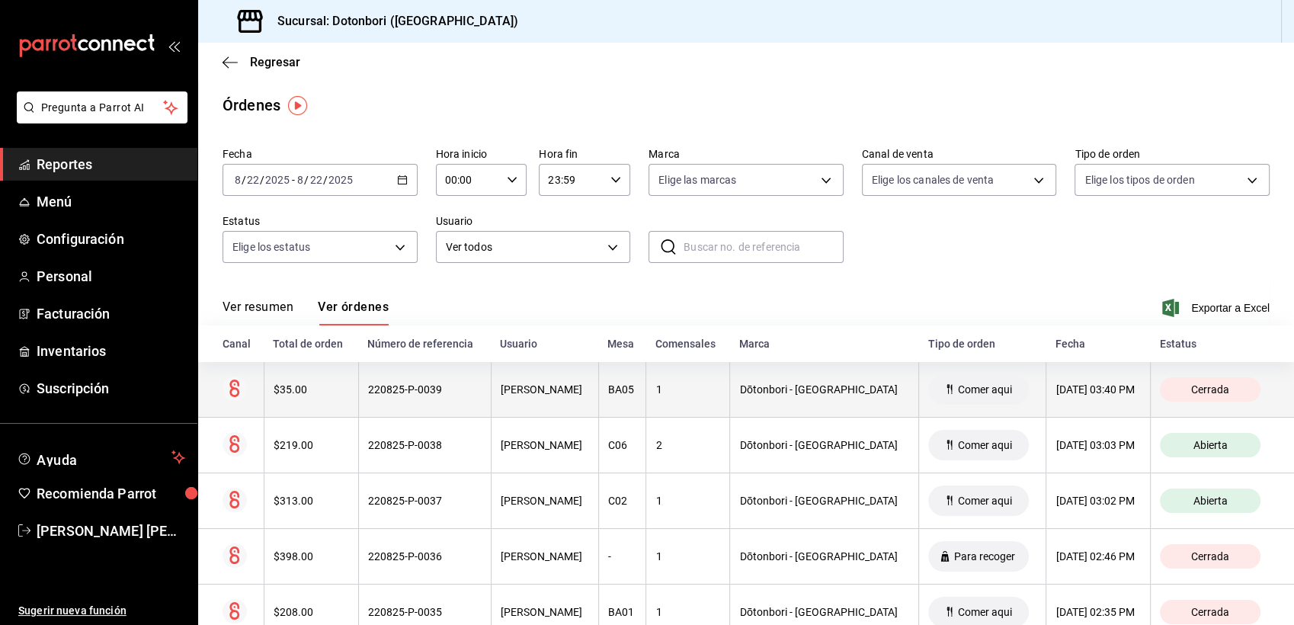
click at [1085, 385] on div "22/08/2025 03:40 PM" at bounding box center [1098, 389] width 85 height 12
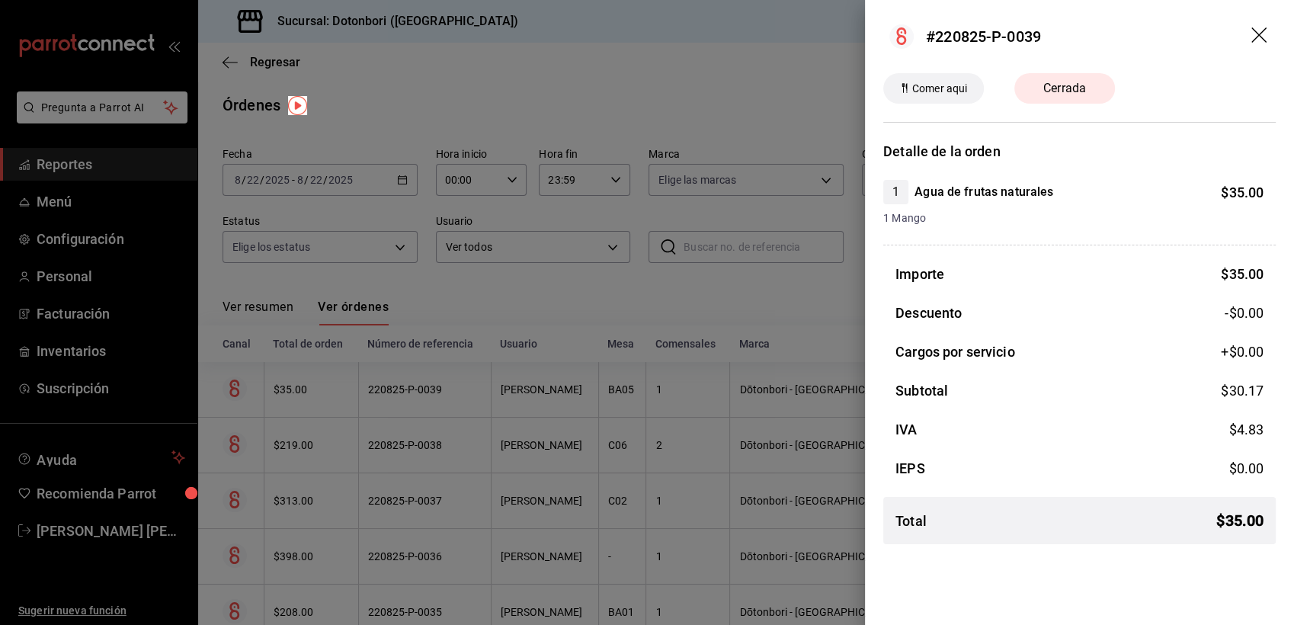
click at [1262, 34] on icon "drag" at bounding box center [1261, 36] width 18 height 18
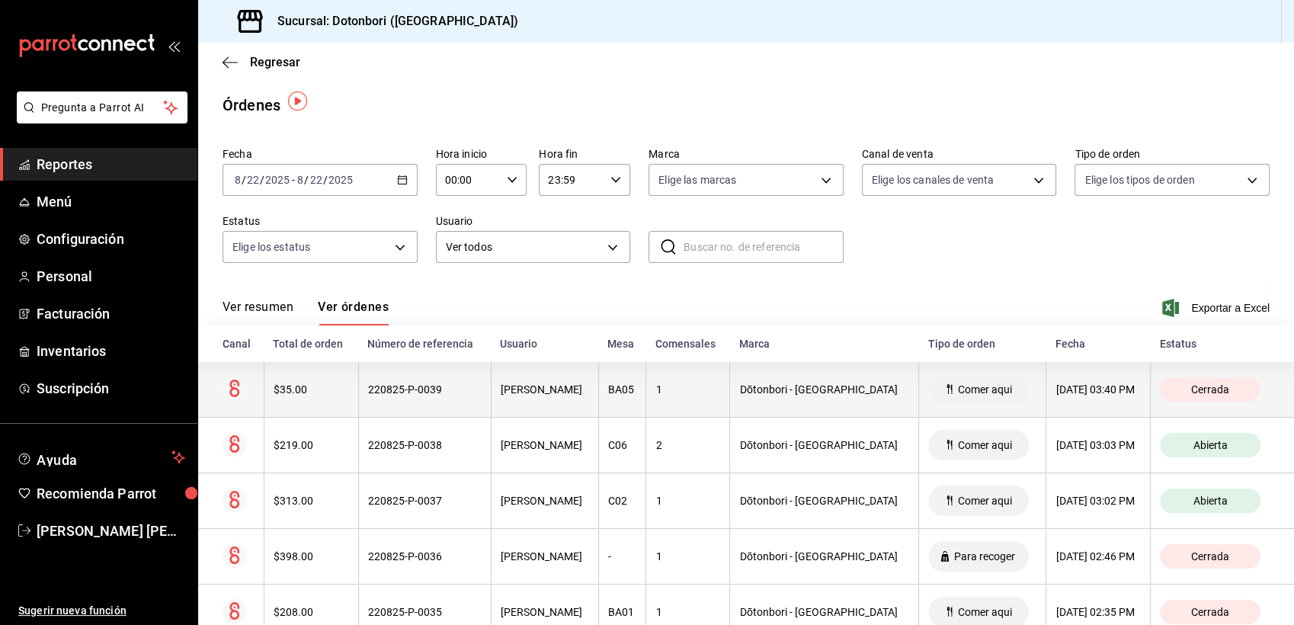
scroll to position [85, 0]
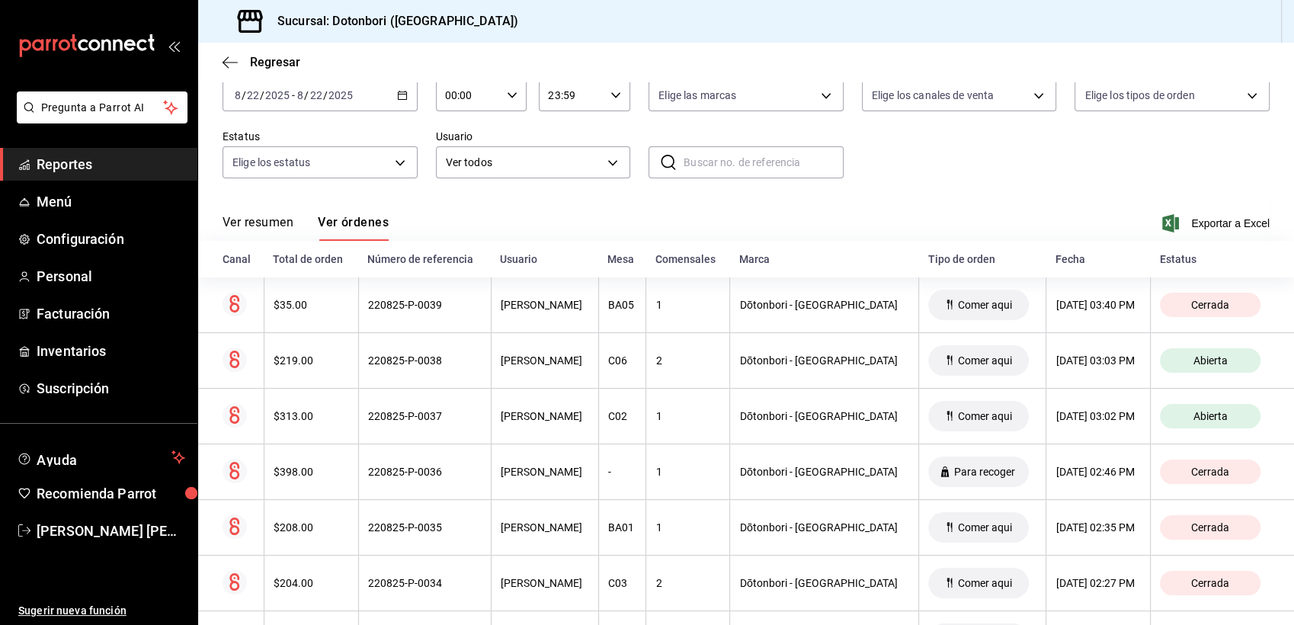
click at [305, 94] on span "/" at bounding box center [306, 95] width 5 height 12
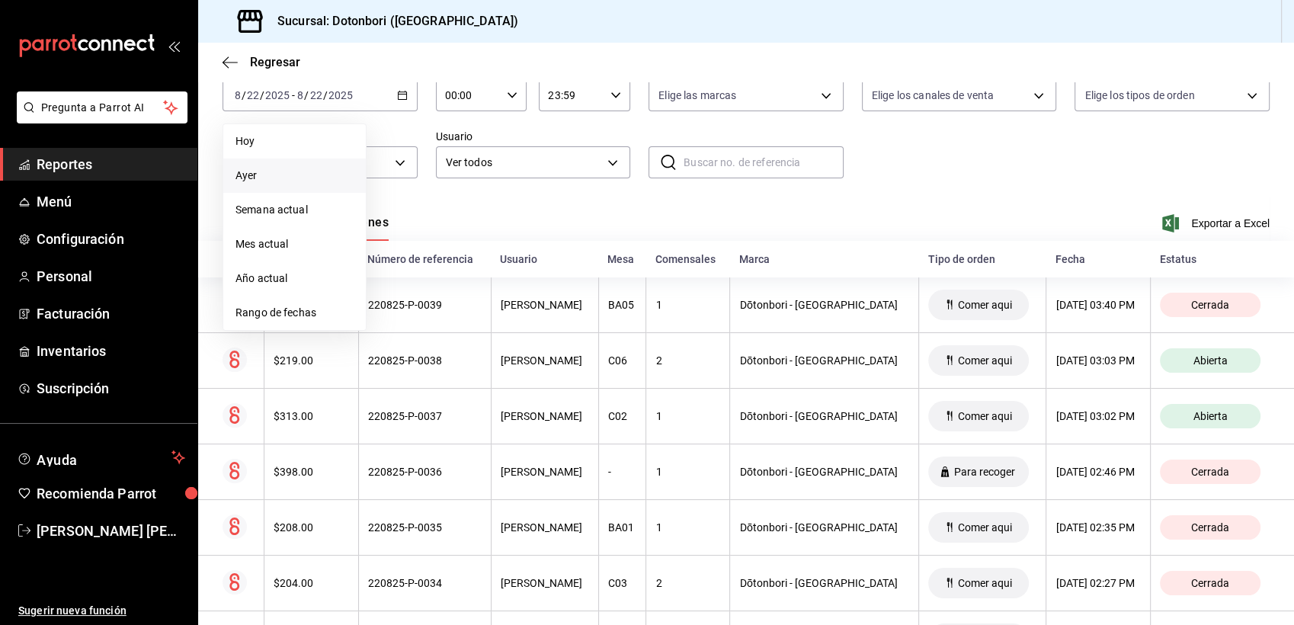
click at [277, 178] on span "Ayer" at bounding box center [295, 176] width 118 height 16
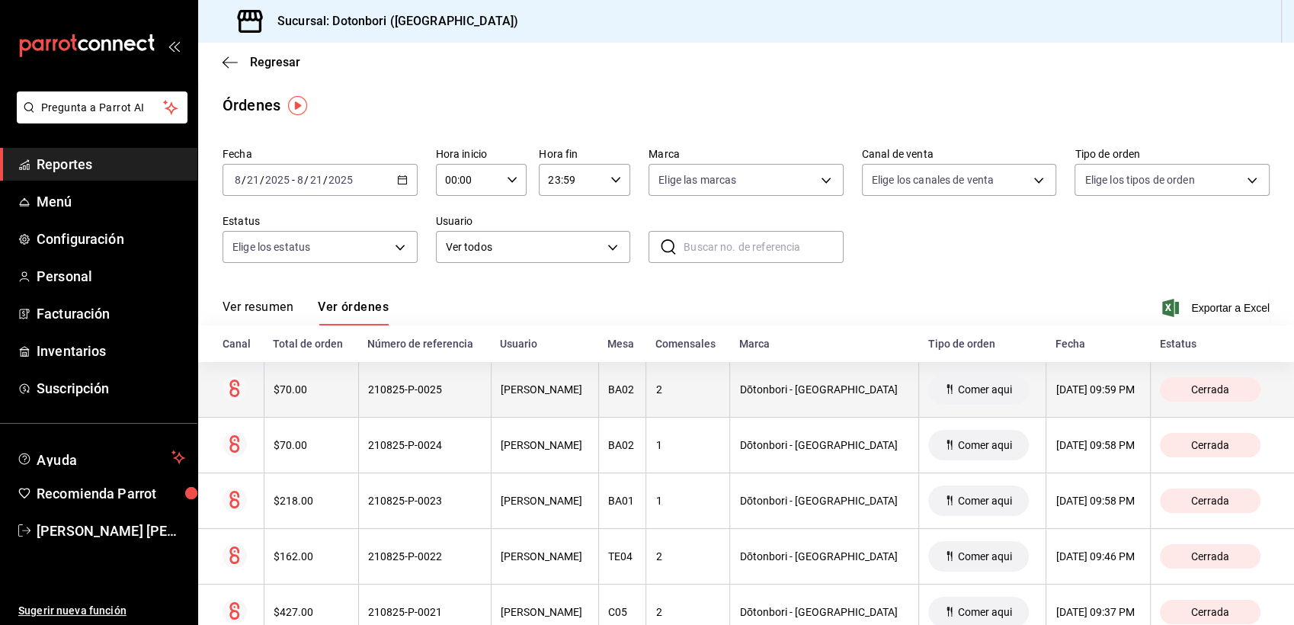
click at [1074, 387] on div "21/08/2025 09:59 PM" at bounding box center [1098, 389] width 85 height 12
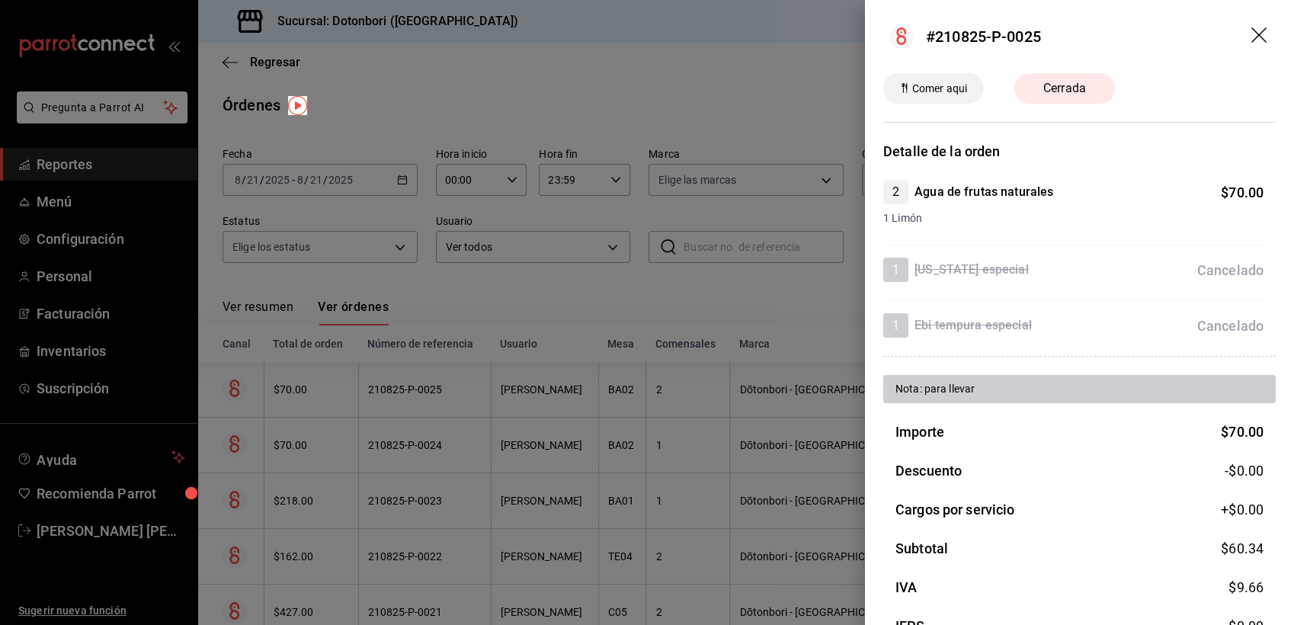
click at [766, 329] on div at bounding box center [647, 312] width 1294 height 625
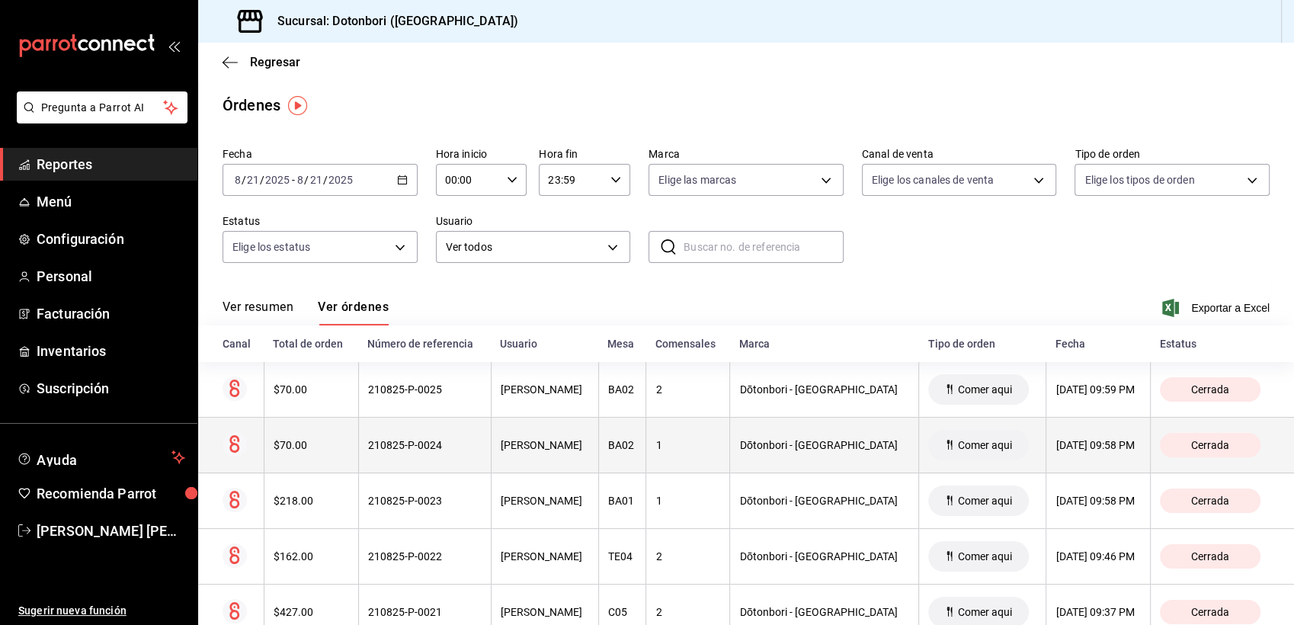
click at [947, 437] on div "Comer aqui" at bounding box center [978, 445] width 101 height 30
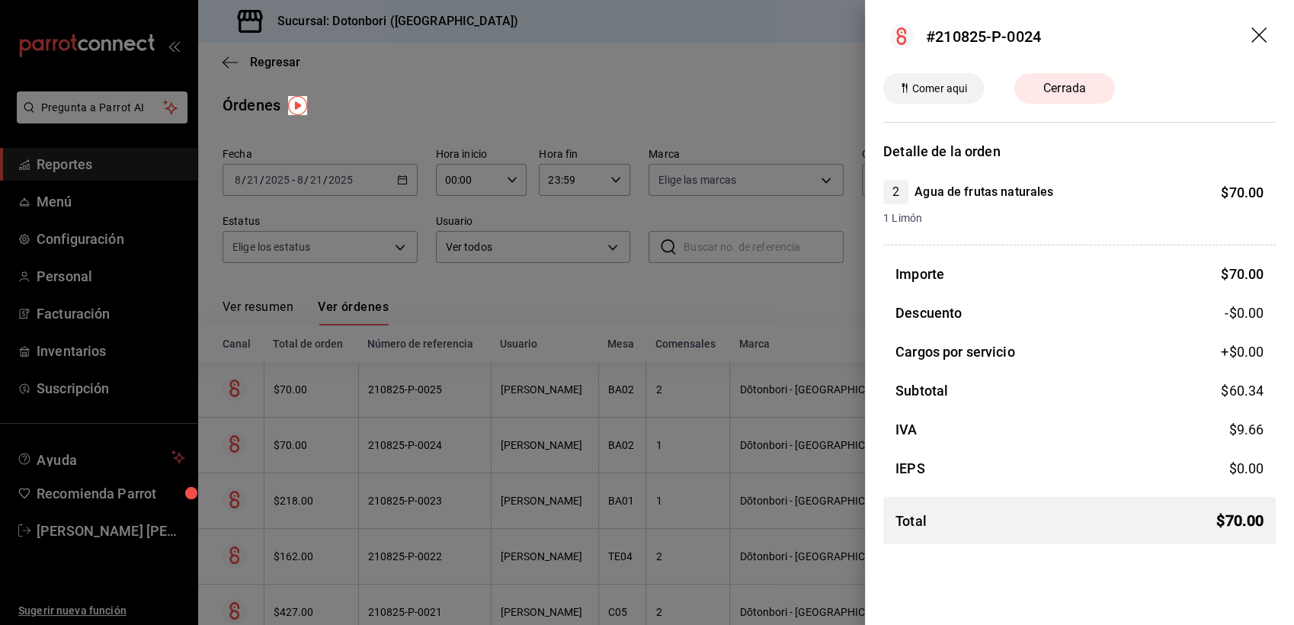
drag, startPoint x: 771, startPoint y: 288, endPoint x: 820, endPoint y: 367, distance: 93.1
click at [771, 288] on div at bounding box center [647, 312] width 1294 height 625
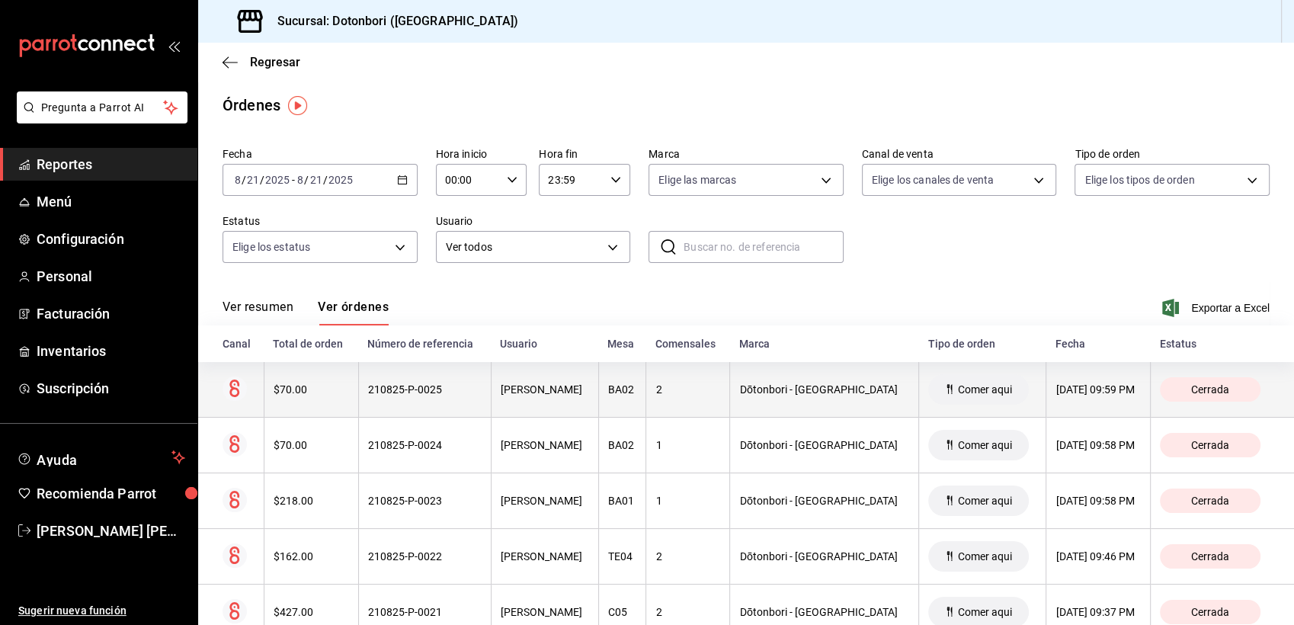
click at [820, 384] on div "Dōtonbori - Monterrey" at bounding box center [824, 389] width 170 height 12
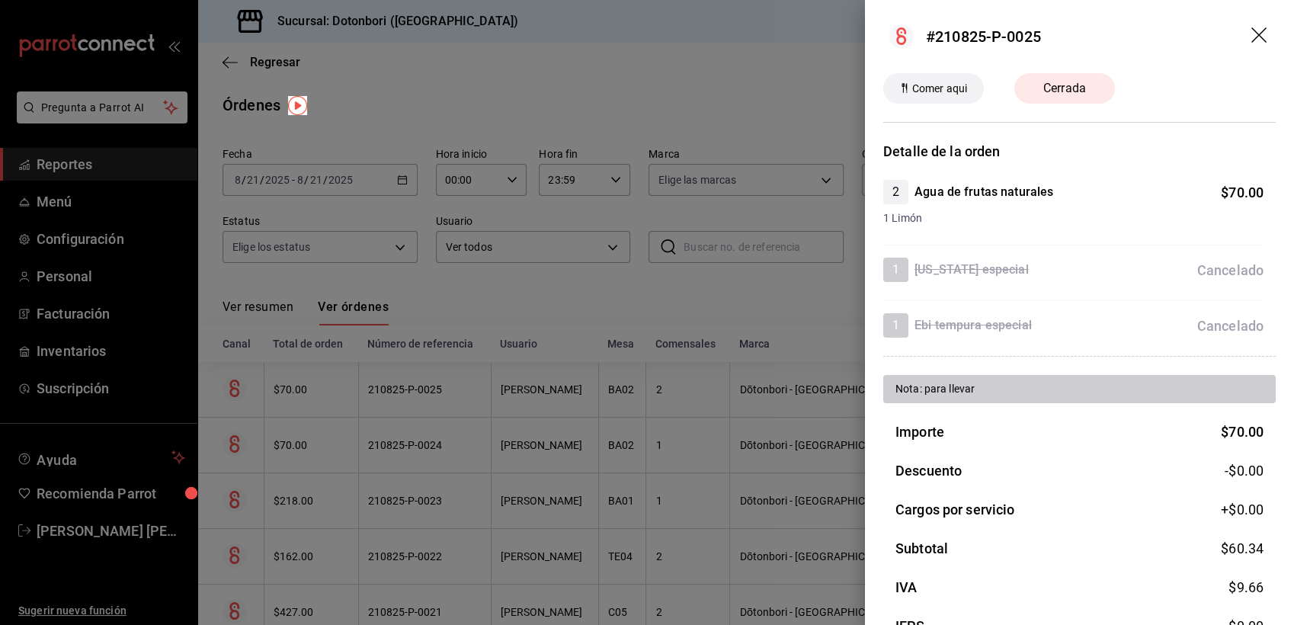
click at [813, 298] on div at bounding box center [647, 312] width 1294 height 625
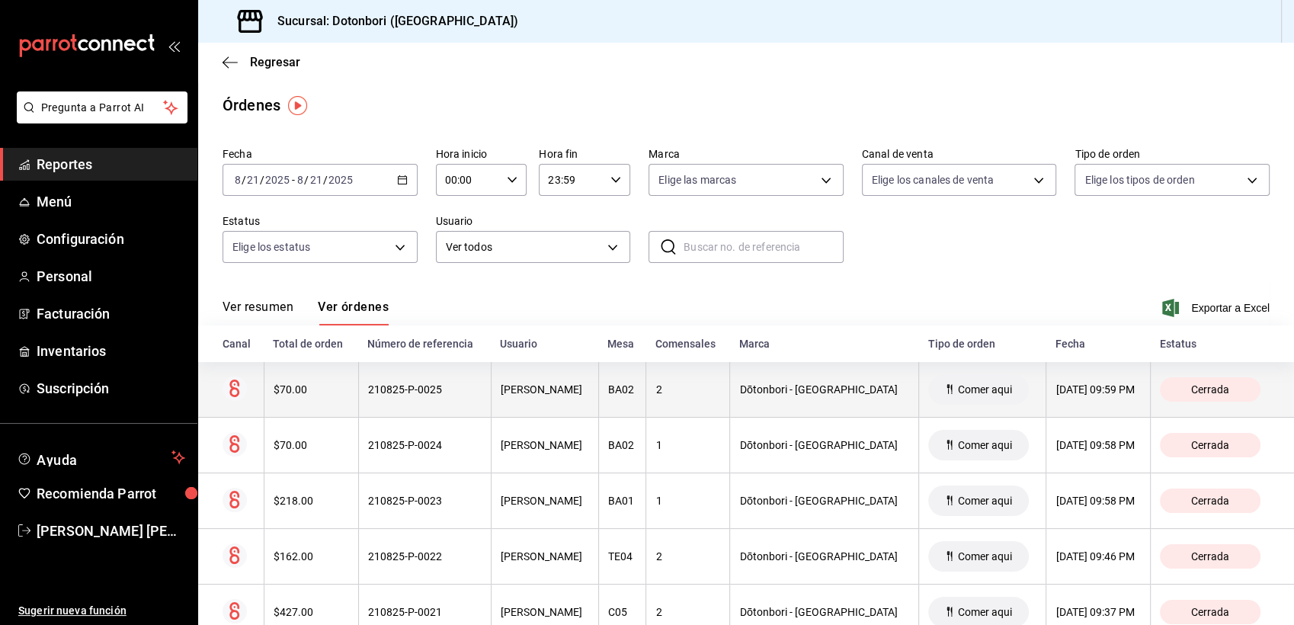
click at [854, 396] on th "Dōtonbori - Monterrey" at bounding box center [824, 390] width 189 height 56
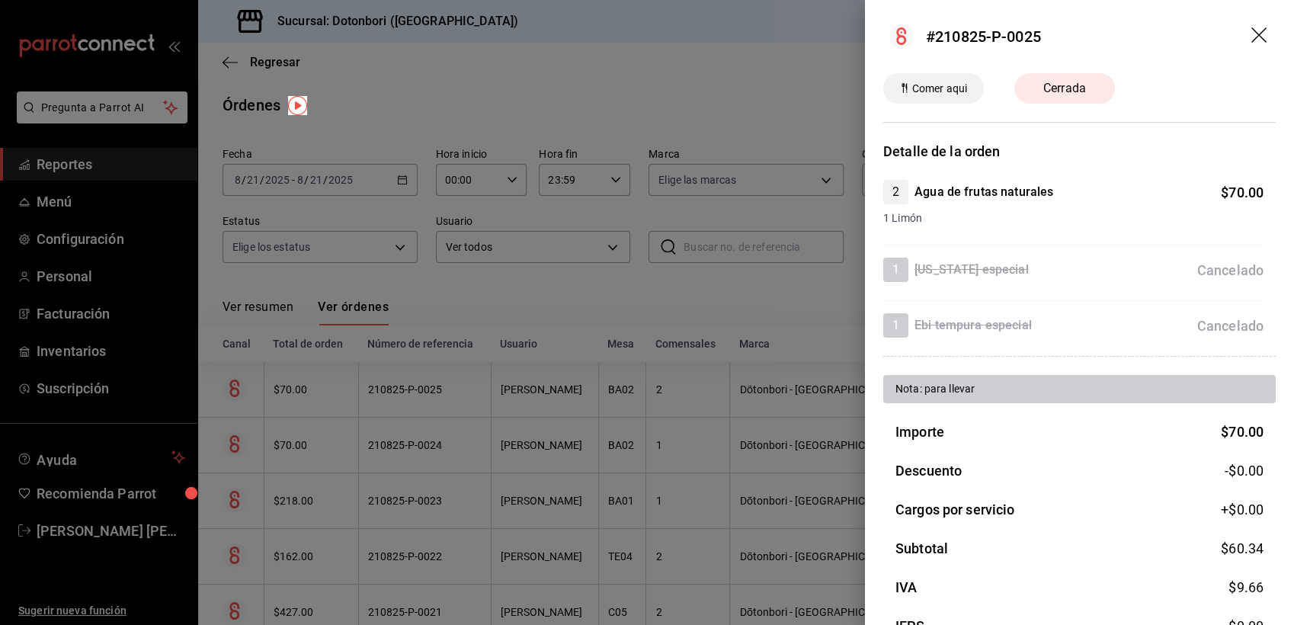
click at [810, 286] on div at bounding box center [647, 312] width 1294 height 625
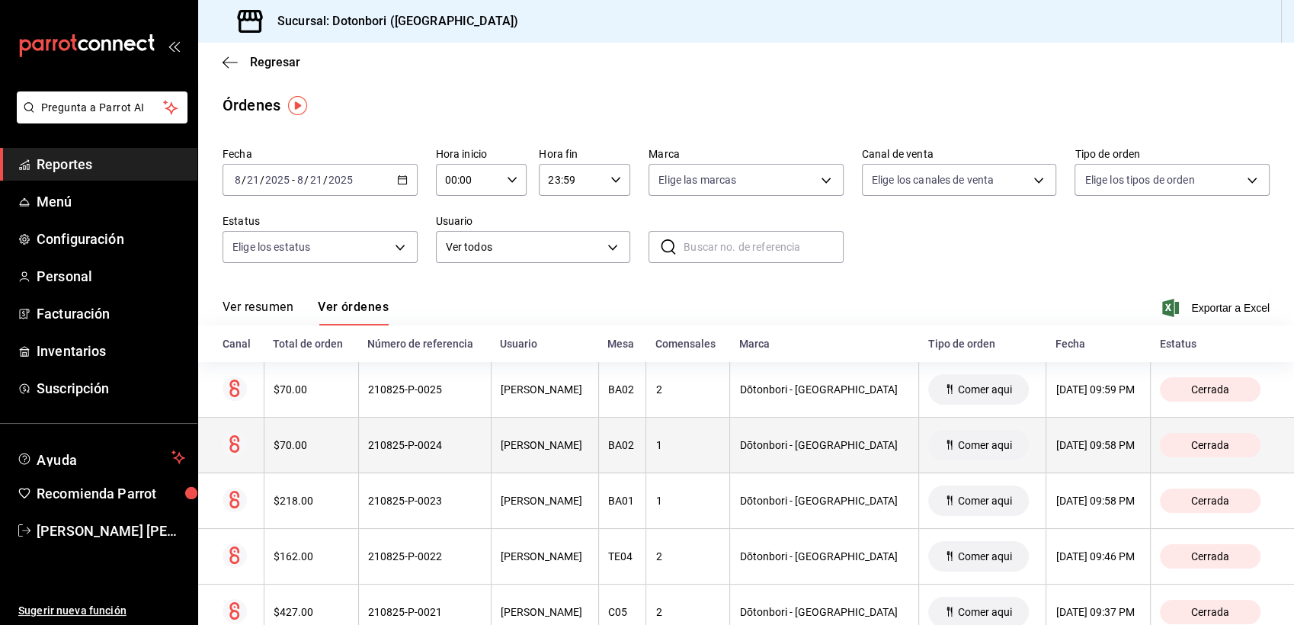
click at [816, 440] on div "Dōtonbori - Monterrey" at bounding box center [824, 445] width 170 height 12
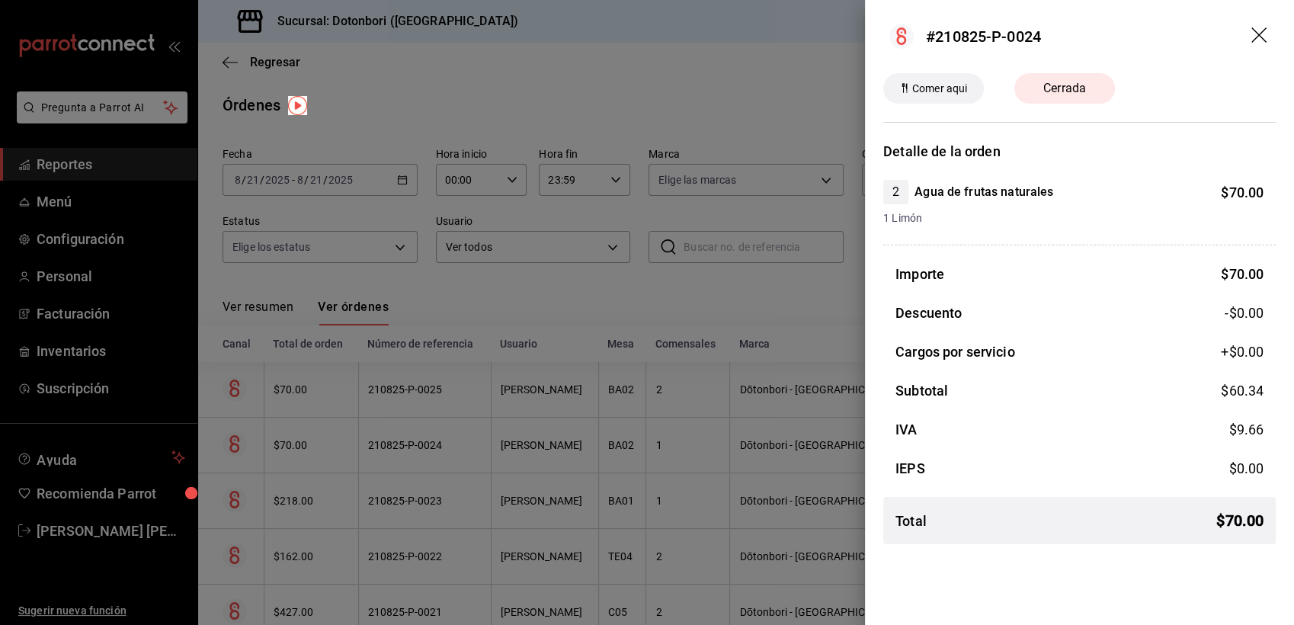
click at [761, 297] on div at bounding box center [647, 312] width 1294 height 625
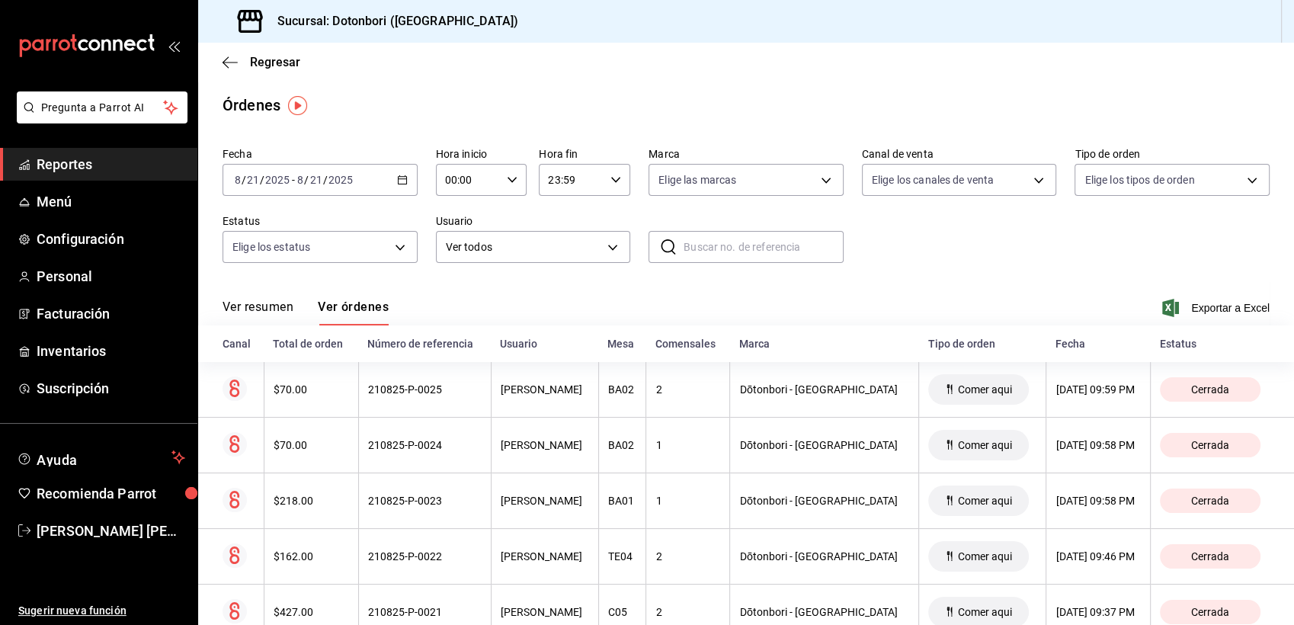
click at [791, 393] on div "Dōtonbori - Monterrey" at bounding box center [824, 389] width 170 height 12
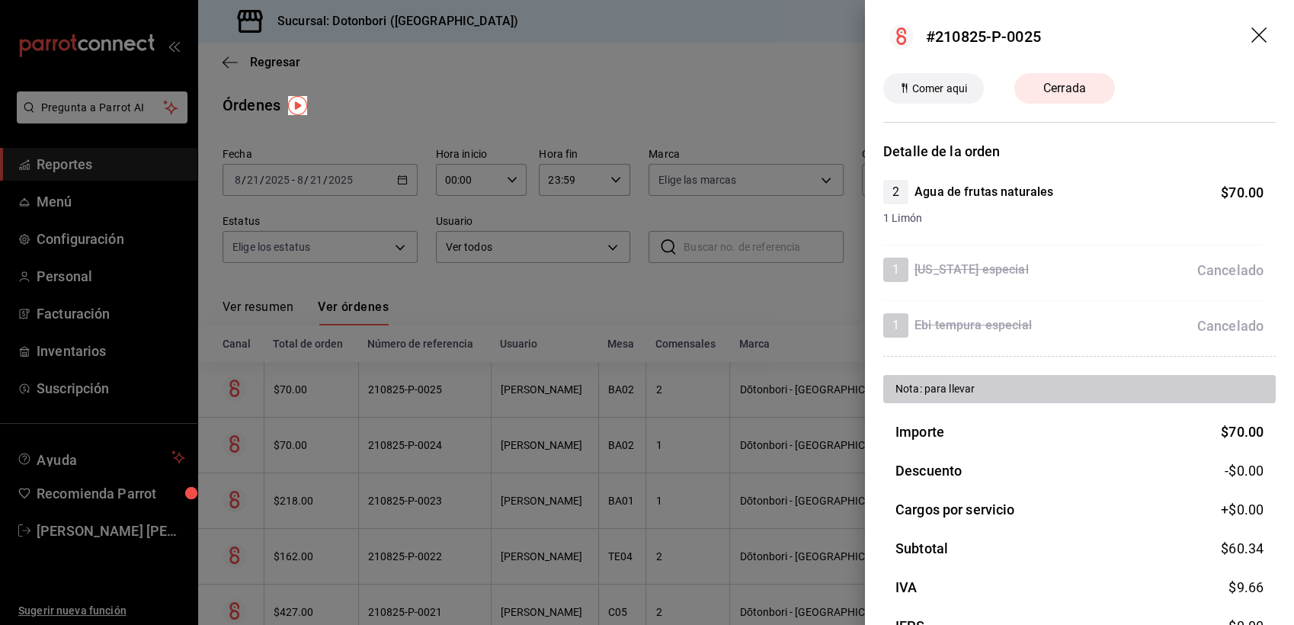
click at [829, 291] on div at bounding box center [647, 312] width 1294 height 625
